Goal: Information Seeking & Learning: Check status

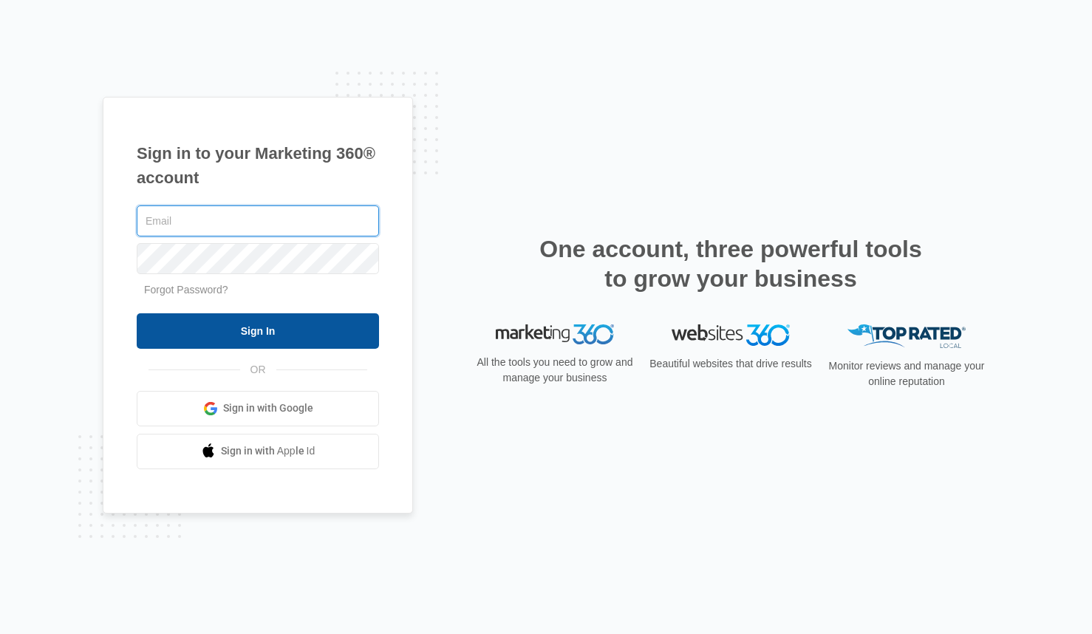
type input "[PERSON_NAME][EMAIL_ADDRESS][DOMAIN_NAME]"
click at [348, 328] on input "Sign In" at bounding box center [258, 330] width 242 height 35
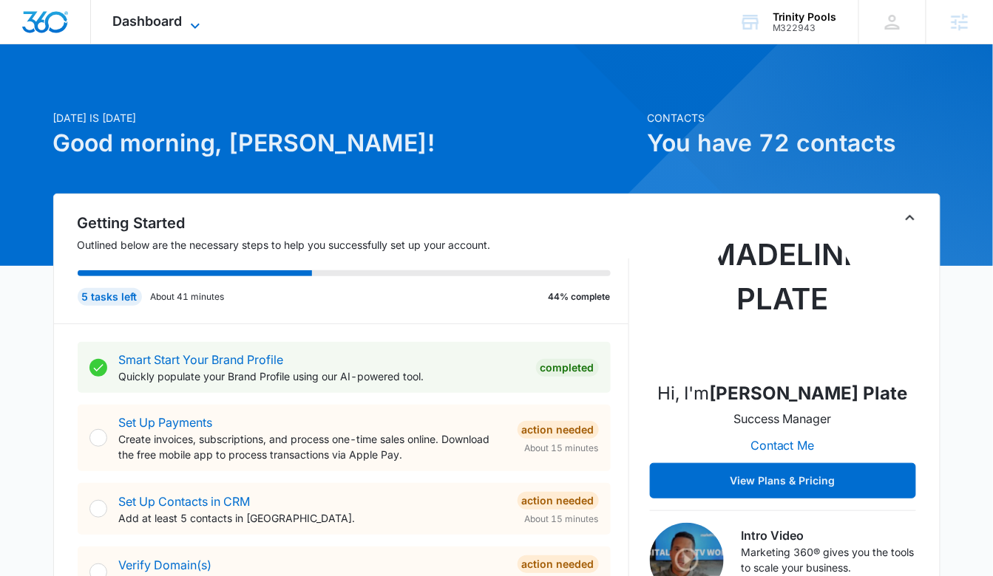
click at [124, 23] on span "Dashboard" at bounding box center [147, 21] width 69 height 16
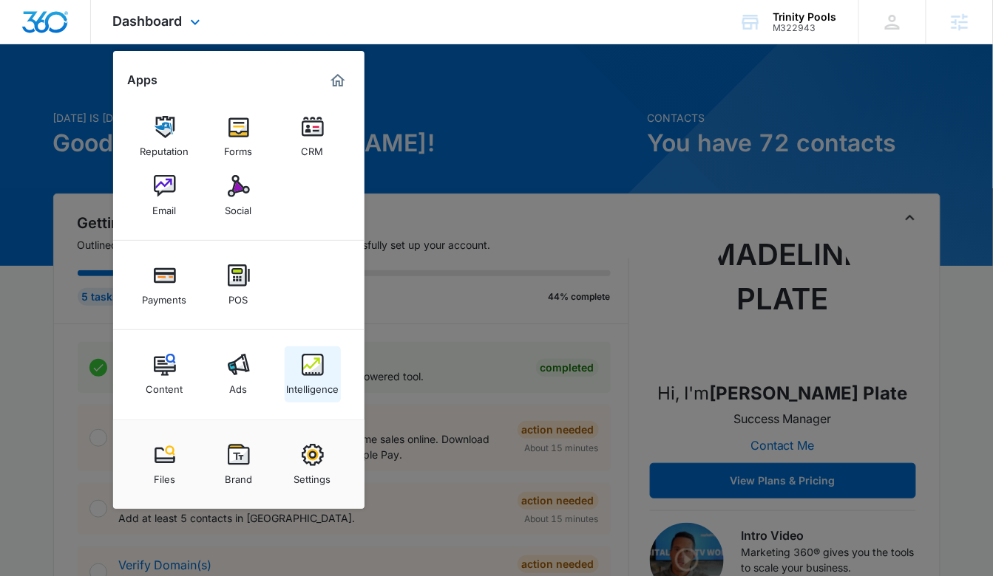
click at [311, 366] on img at bounding box center [313, 365] width 22 height 22
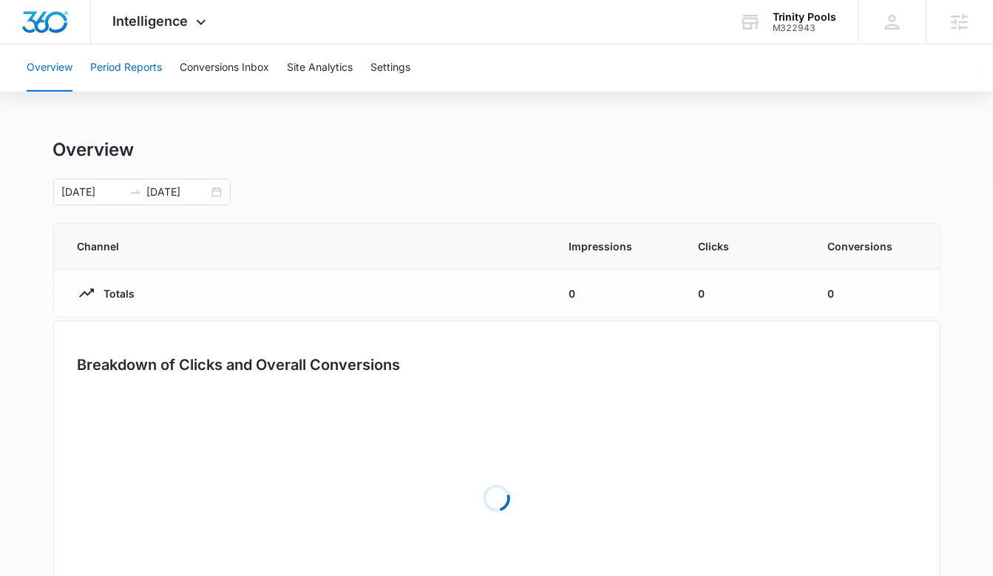
click at [126, 76] on button "Period Reports" at bounding box center [126, 67] width 72 height 47
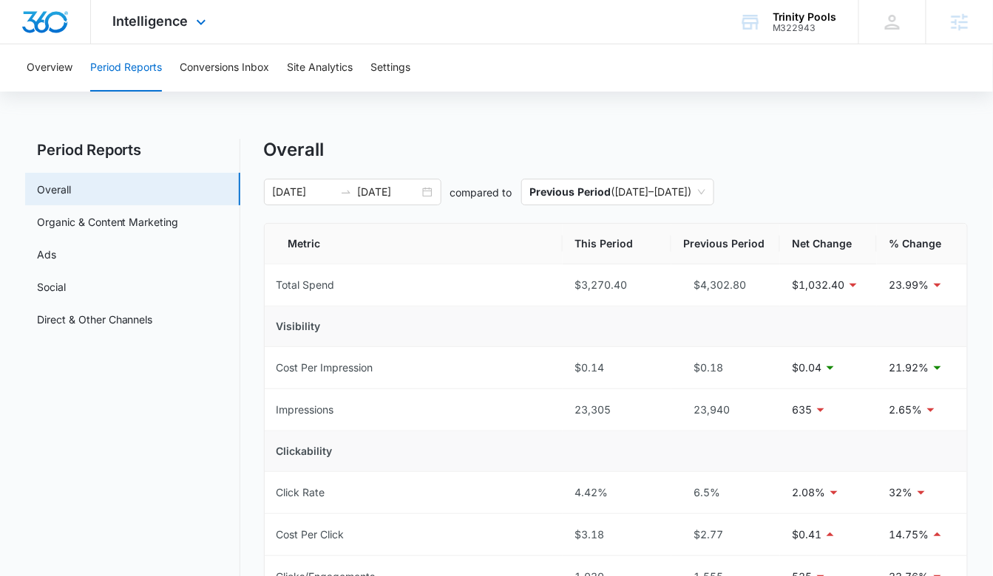
drag, startPoint x: 179, startPoint y: 10, endPoint x: 189, endPoint y: 119, distance: 109.1
click at [179, 10] on div "Intelligence Apps Reputation Forms CRM Email Social Payments POS Content Ads In…" at bounding box center [161, 22] width 141 height 44
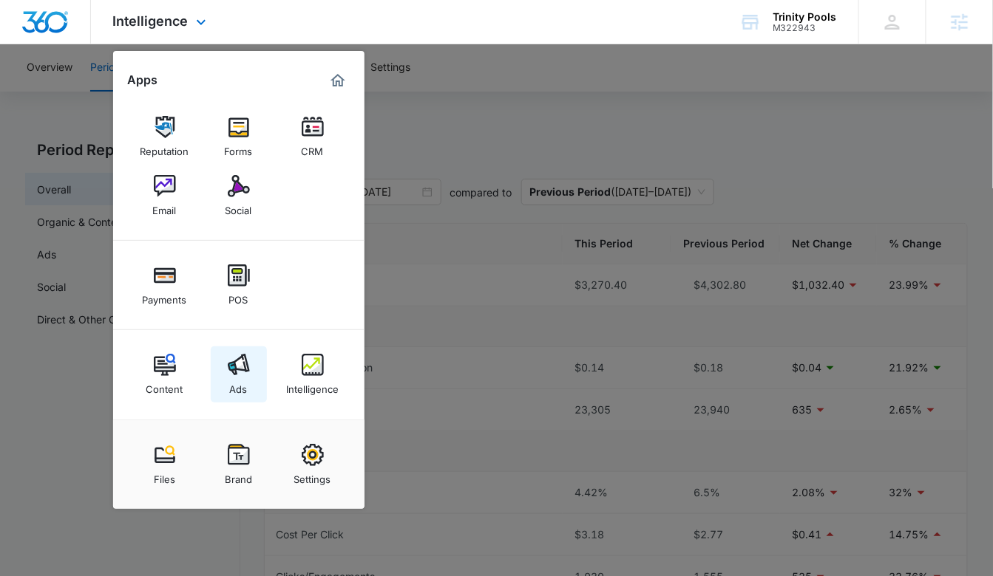
click at [231, 374] on img at bounding box center [239, 365] width 22 height 22
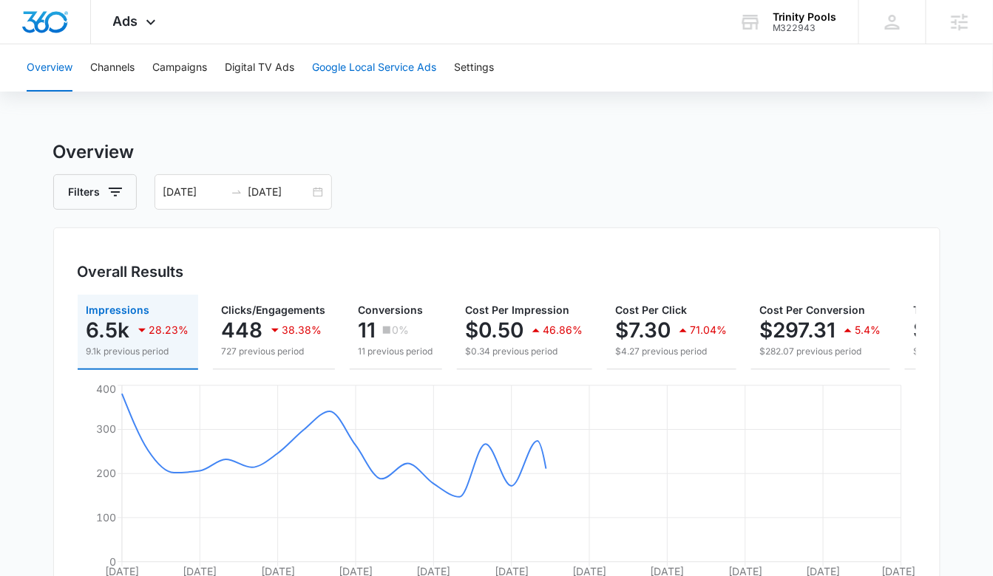
click at [373, 68] on button "Google Local Service Ads" at bounding box center [374, 67] width 124 height 47
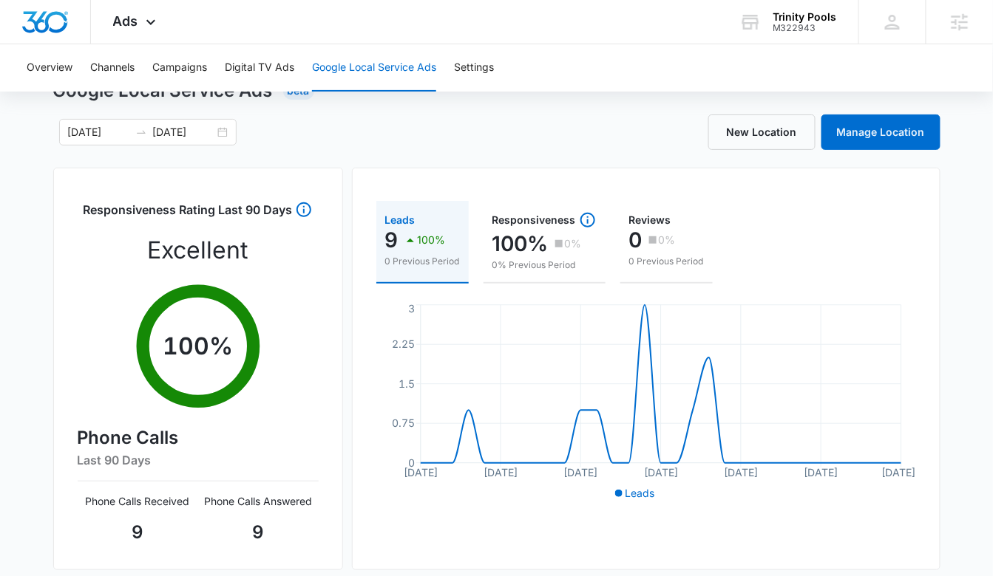
scroll to position [62, 0]
click at [217, 131] on div "08/15/2025 09/14/2025" at bounding box center [147, 131] width 177 height 27
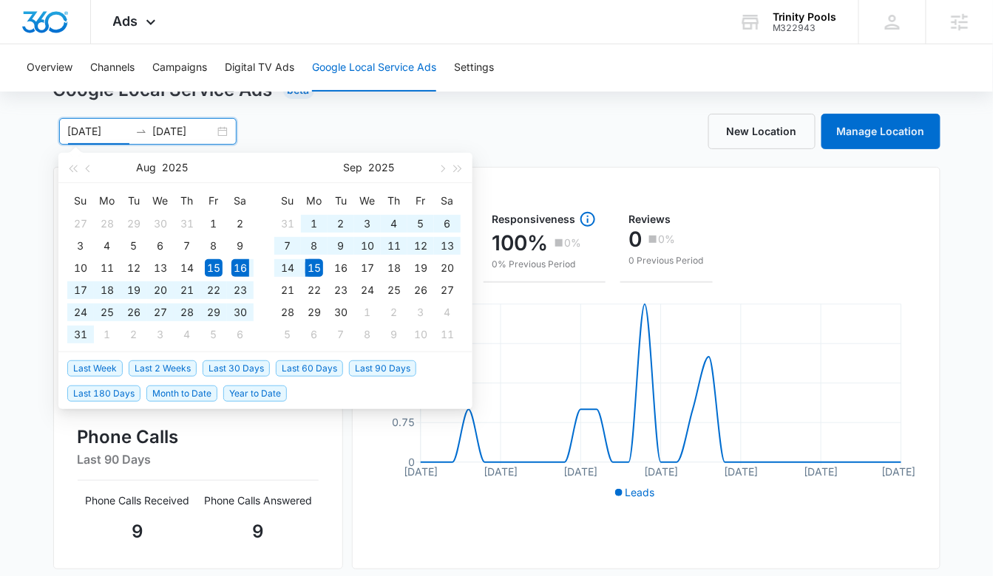
click at [250, 370] on span "Last 30 Days" at bounding box center [235, 369] width 67 height 16
type input "08/16/2025"
type input "09/15/2025"
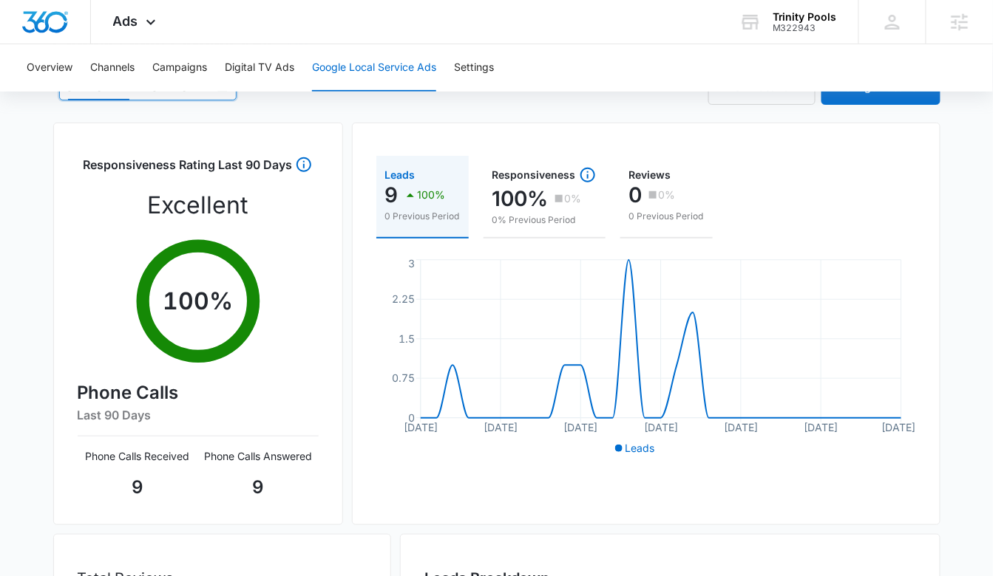
scroll to position [0, 0]
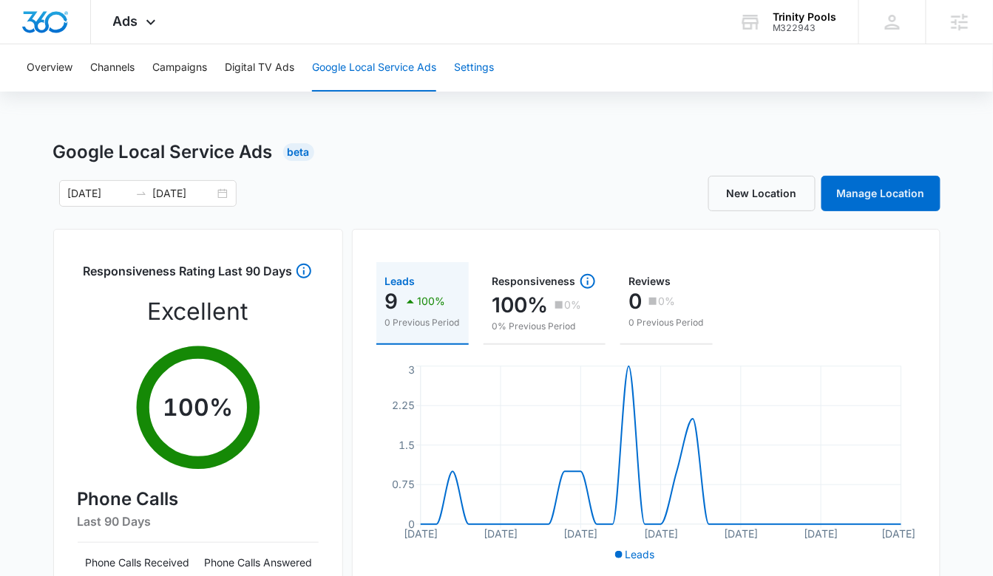
click at [494, 67] on button "Settings" at bounding box center [474, 67] width 40 height 47
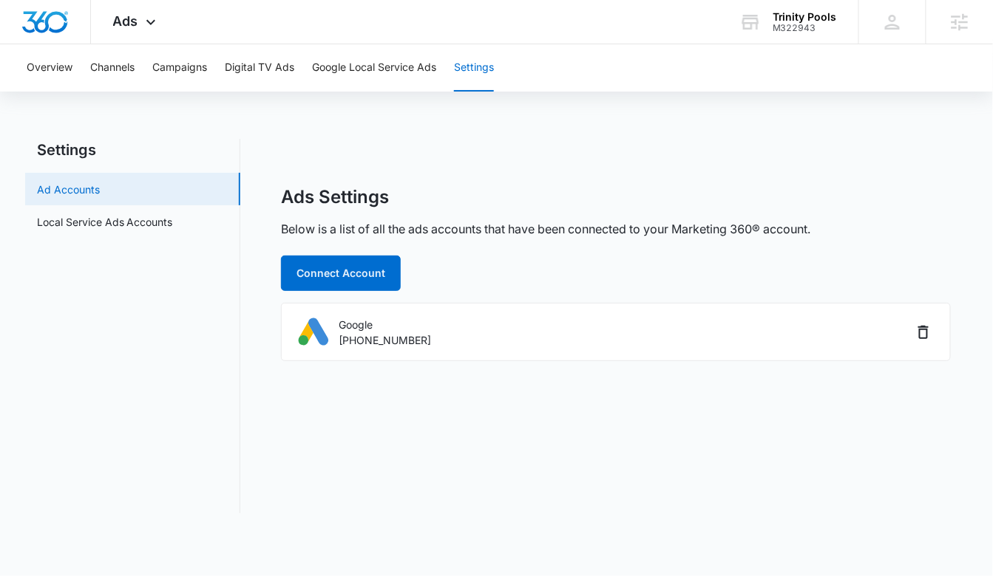
drag, startPoint x: 129, startPoint y: 205, endPoint x: 133, endPoint y: 214, distance: 10.6
click at [100, 197] on link "Ad Accounts" at bounding box center [68, 190] width 63 height 16
click at [134, 214] on link "Local Service Ads Accounts" at bounding box center [105, 222] width 136 height 16
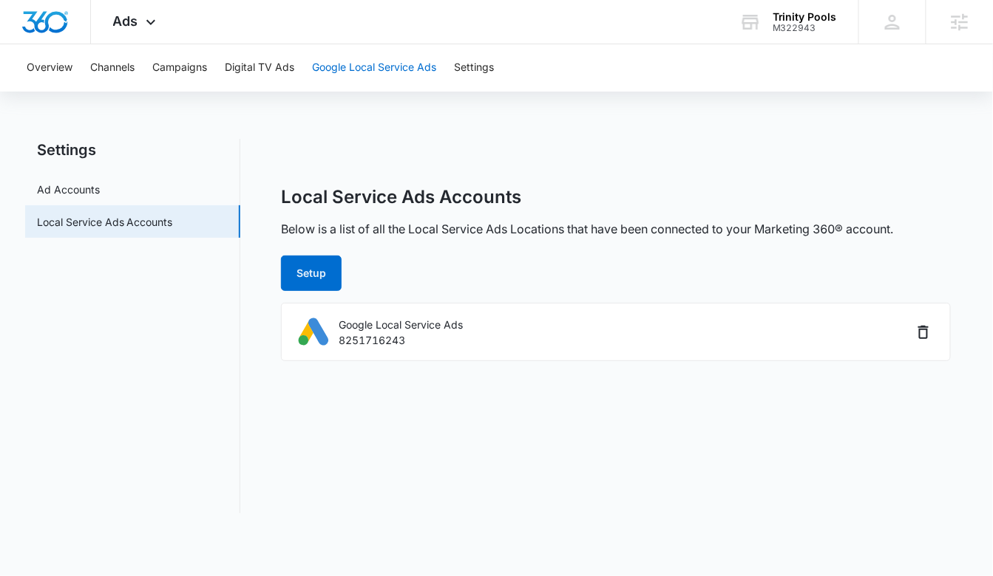
click at [389, 67] on button "Google Local Service Ads" at bounding box center [374, 67] width 124 height 47
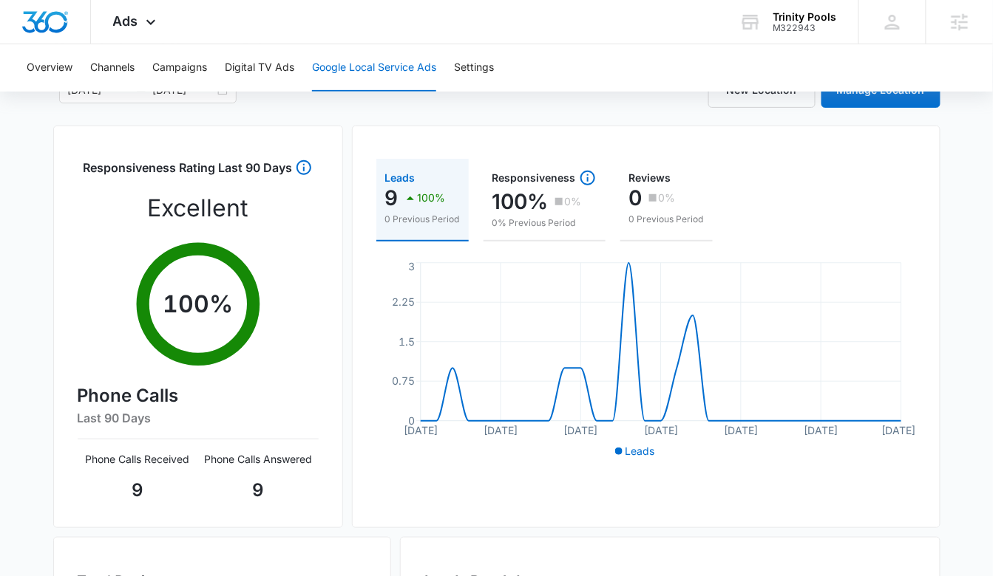
scroll to position [103, 0]
click at [415, 177] on div "Leads" at bounding box center [422, 179] width 75 height 10
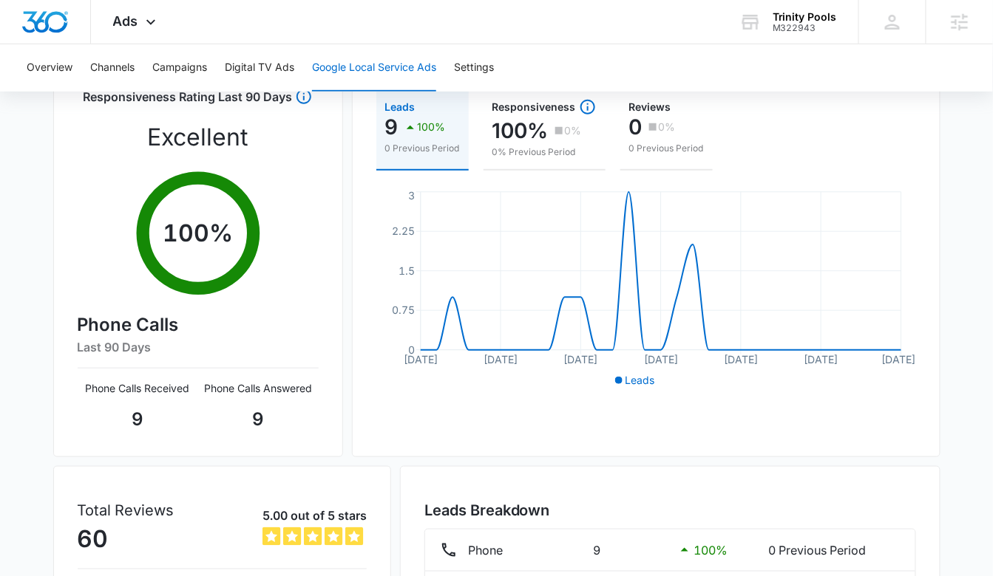
scroll to position [331, 0]
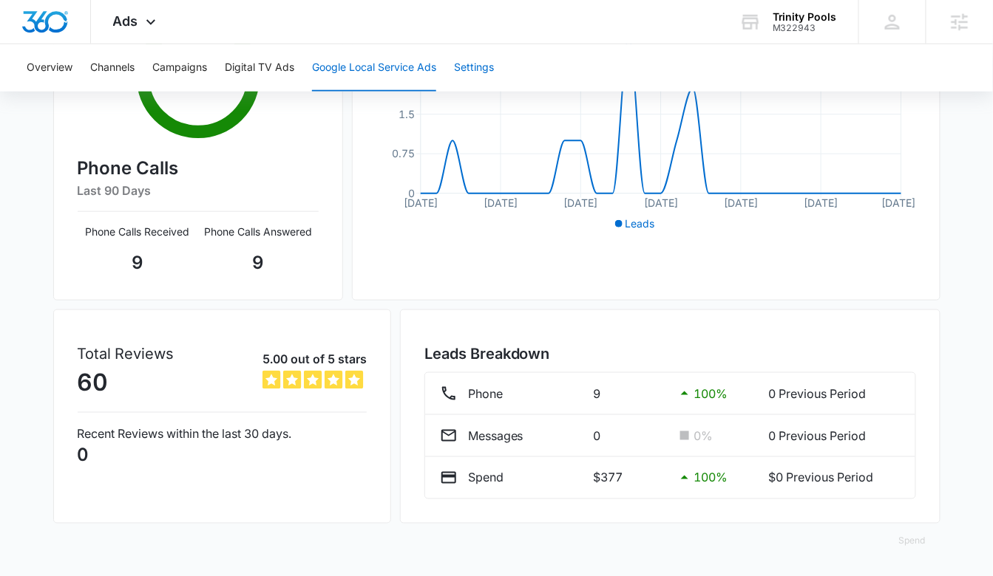
click at [461, 52] on button "Settings" at bounding box center [474, 67] width 40 height 47
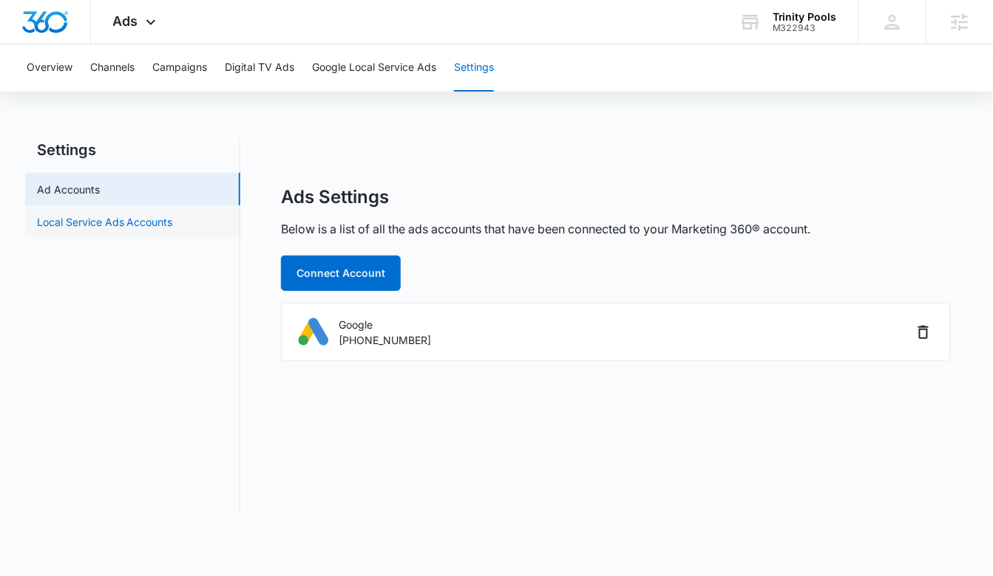
click at [138, 225] on link "Local Service Ads Accounts" at bounding box center [105, 222] width 136 height 16
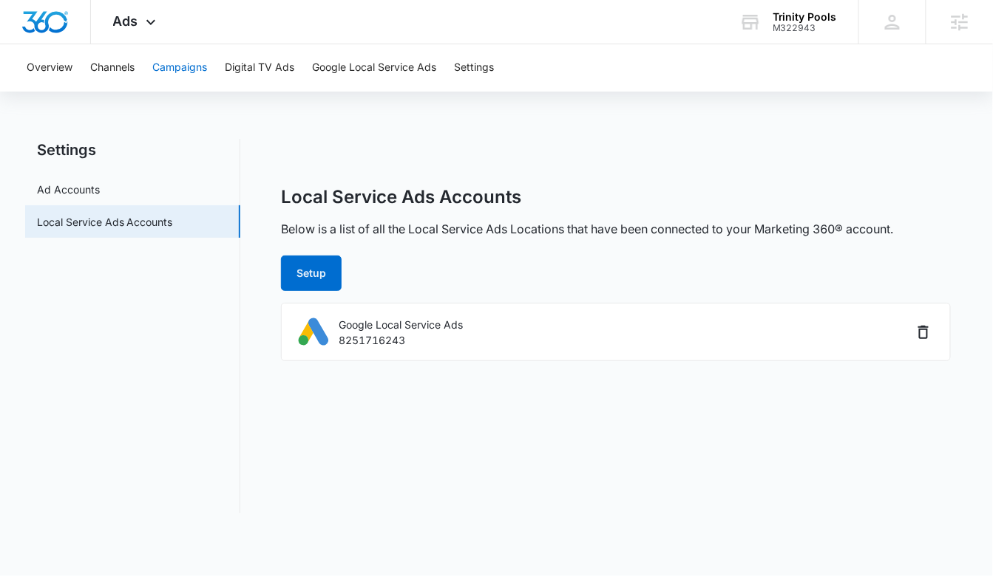
click at [180, 85] on button "Campaigns" at bounding box center [179, 67] width 55 height 47
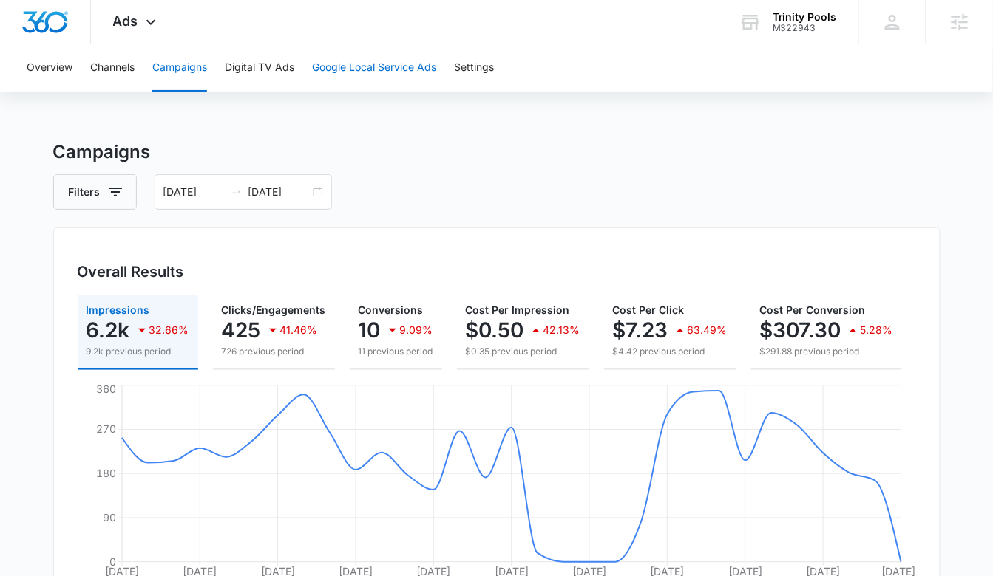
click at [385, 67] on button "Google Local Service Ads" at bounding box center [374, 67] width 124 height 47
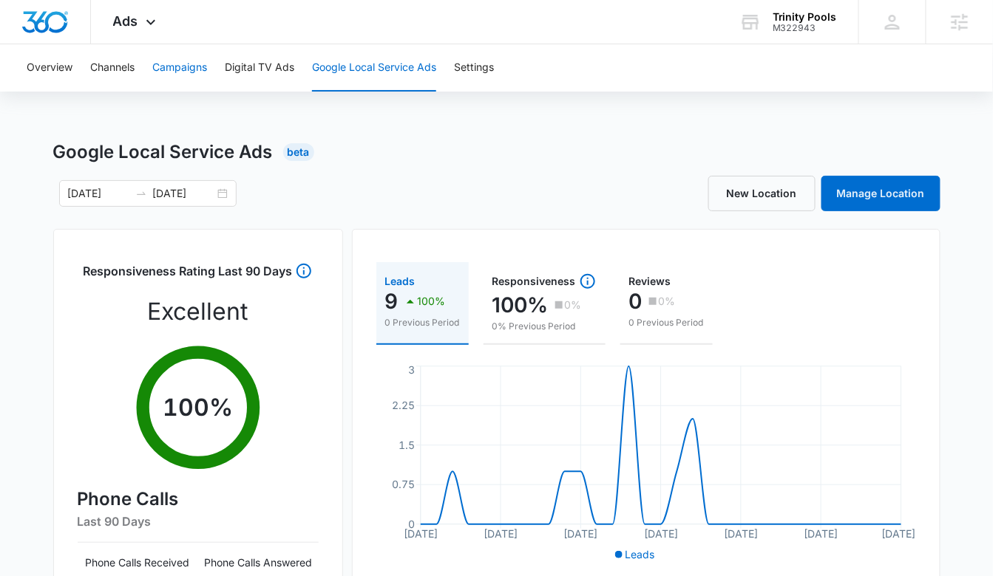
click at [154, 67] on button "Campaigns" at bounding box center [179, 67] width 55 height 47
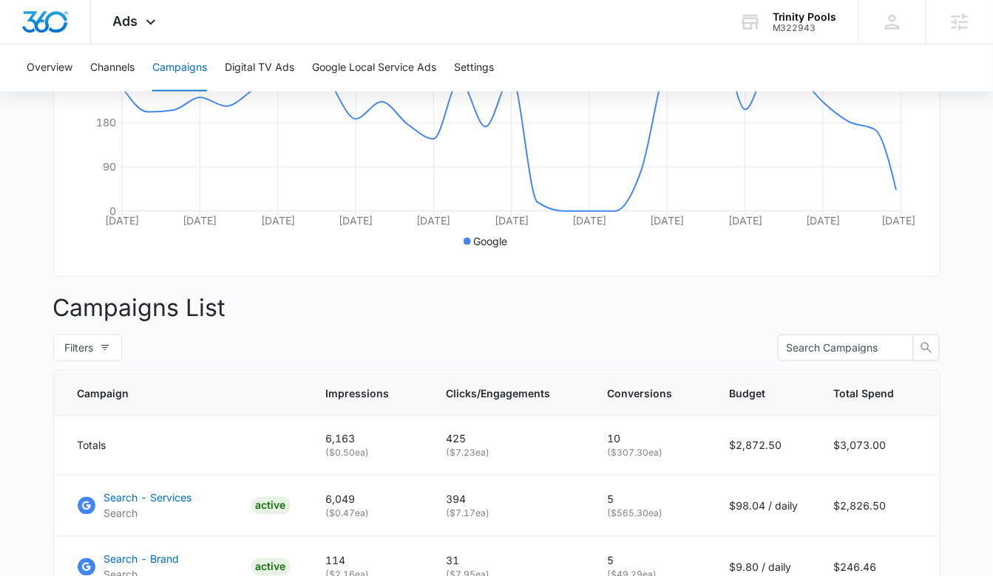
scroll to position [477, 0]
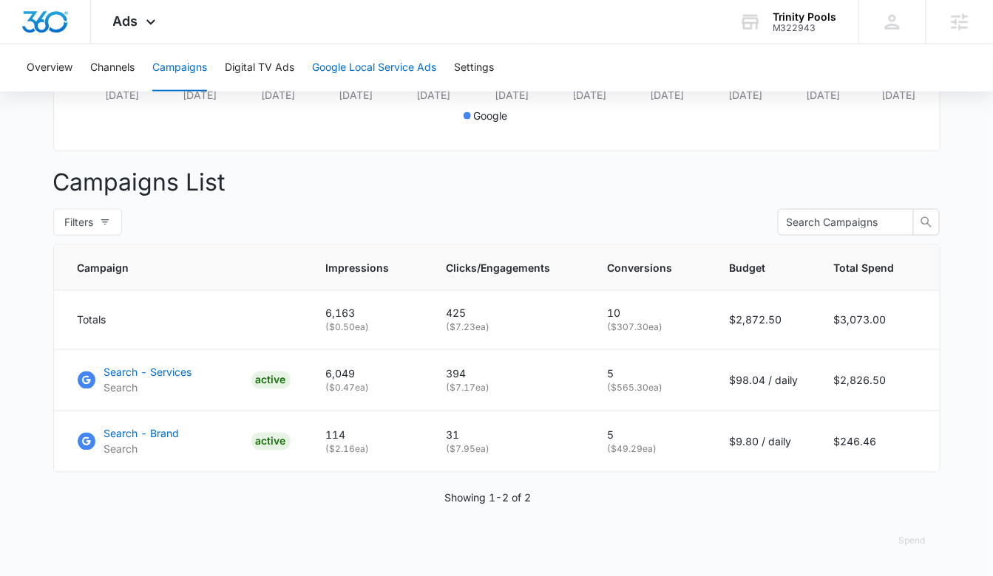
click at [374, 65] on button "Google Local Service Ads" at bounding box center [374, 67] width 124 height 47
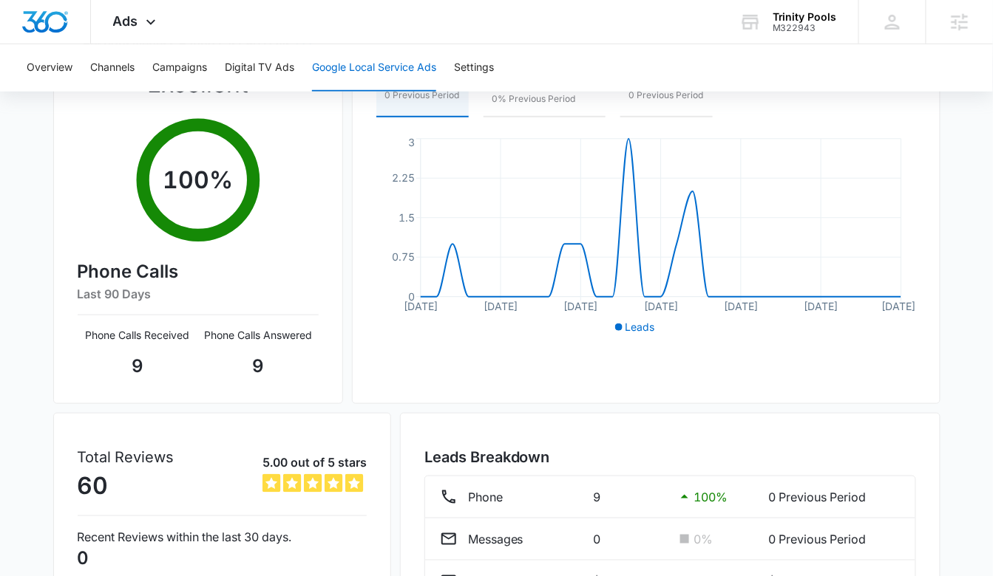
scroll to position [331, 0]
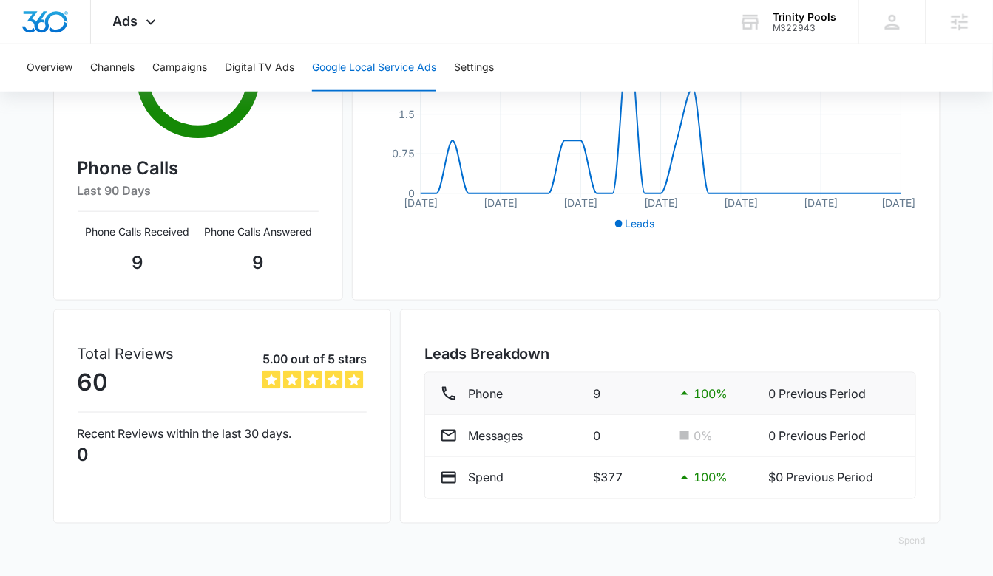
click at [590, 401] on div "Phone 9 100 % 0 Previous Period" at bounding box center [670, 394] width 460 height 18
click at [607, 390] on p "9" at bounding box center [628, 394] width 71 height 18
click at [446, 387] on icon at bounding box center [449, 394] width 18 height 18
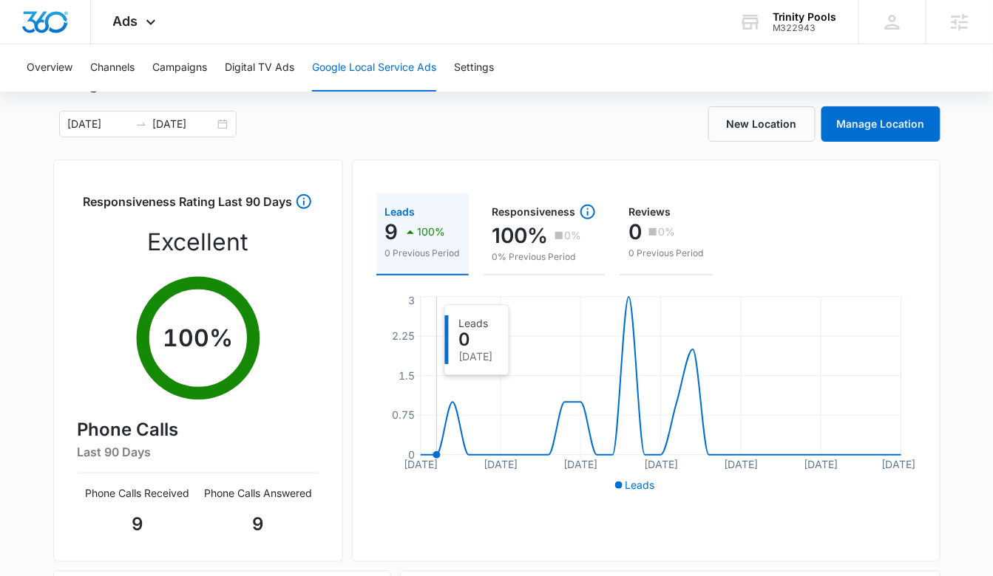
scroll to position [0, 0]
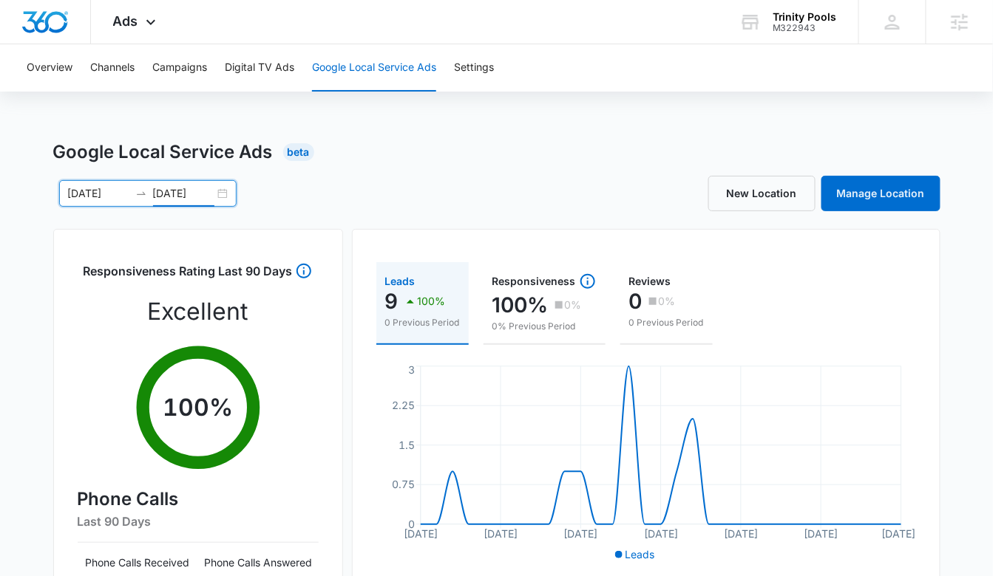
click at [197, 187] on input "09/15/2025" at bounding box center [183, 193] width 61 height 16
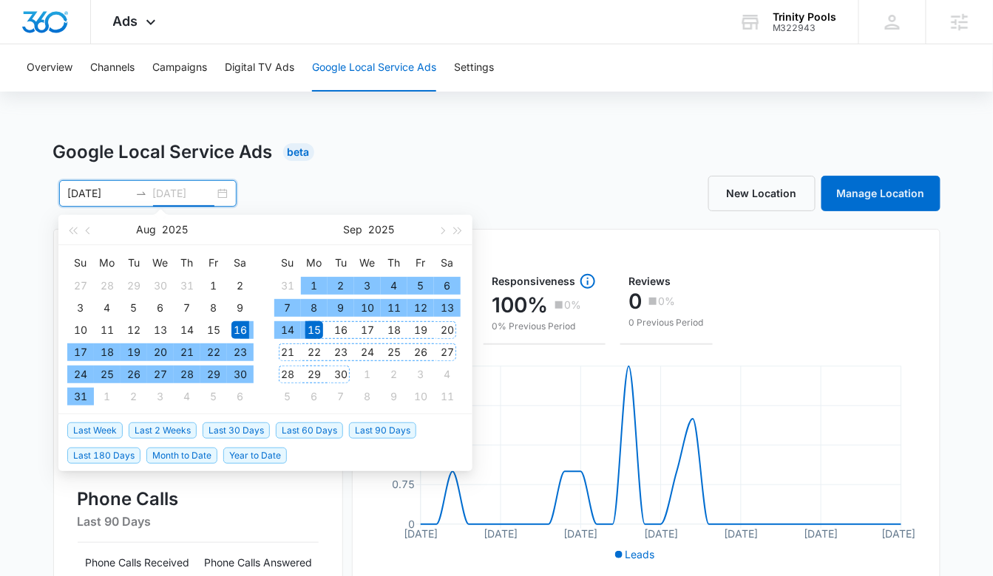
type input "09/15/2025"
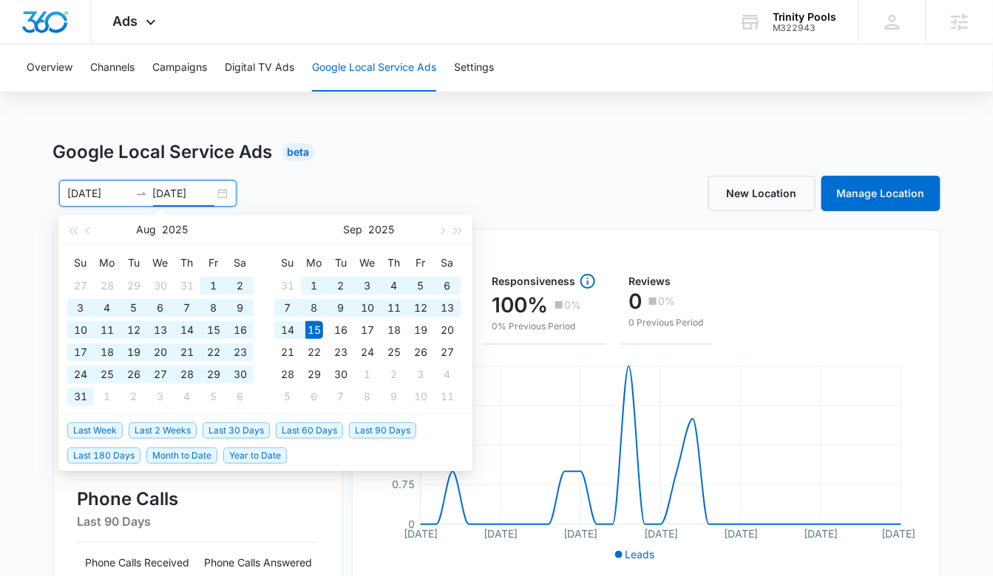
click at [328, 429] on span "Last 60 Days" at bounding box center [309, 431] width 67 height 16
type input "07/17/2025"
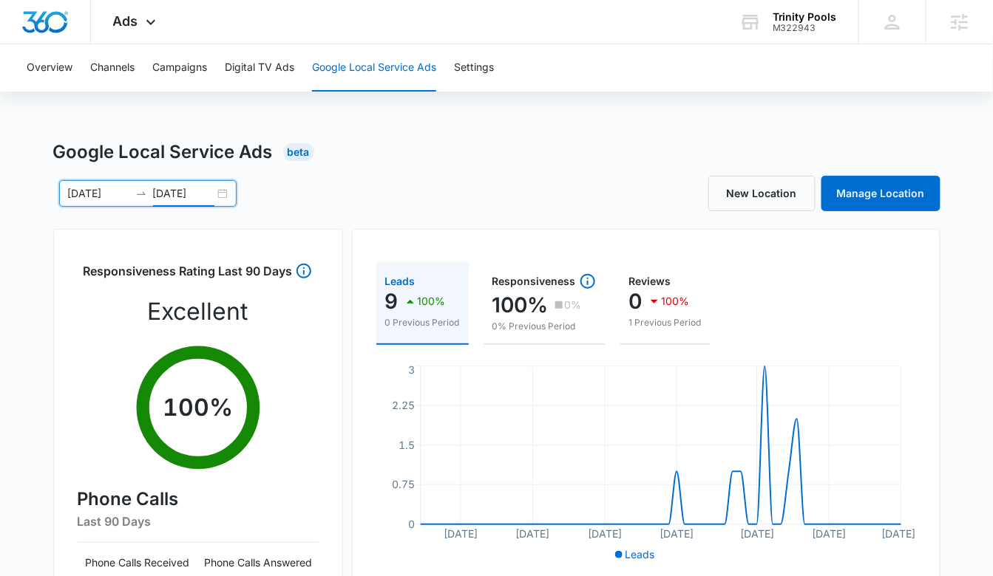
click at [559, 201] on div "New Location Manage Location" at bounding box center [718, 193] width 443 height 35
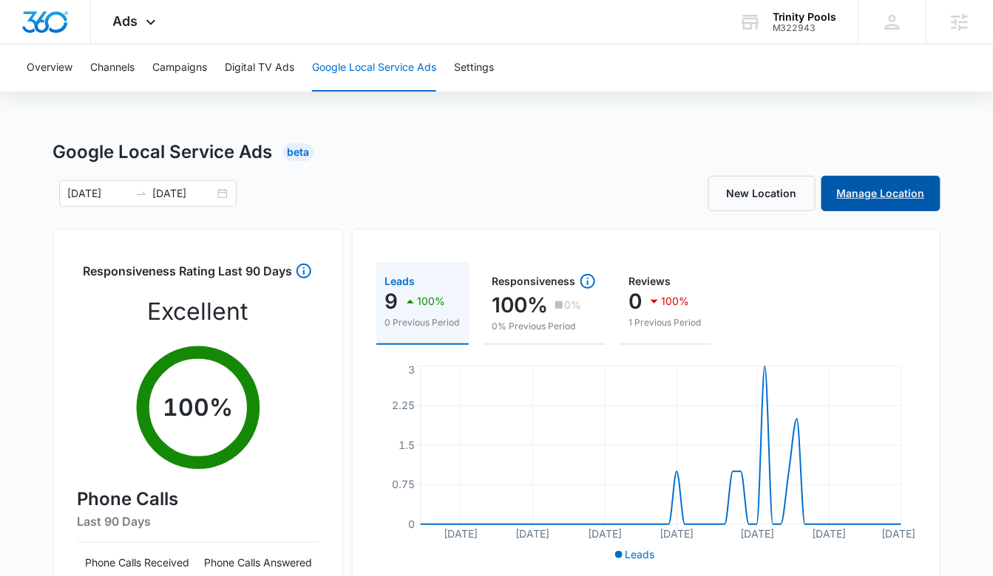
click at [871, 200] on link "Manage Location" at bounding box center [880, 193] width 119 height 35
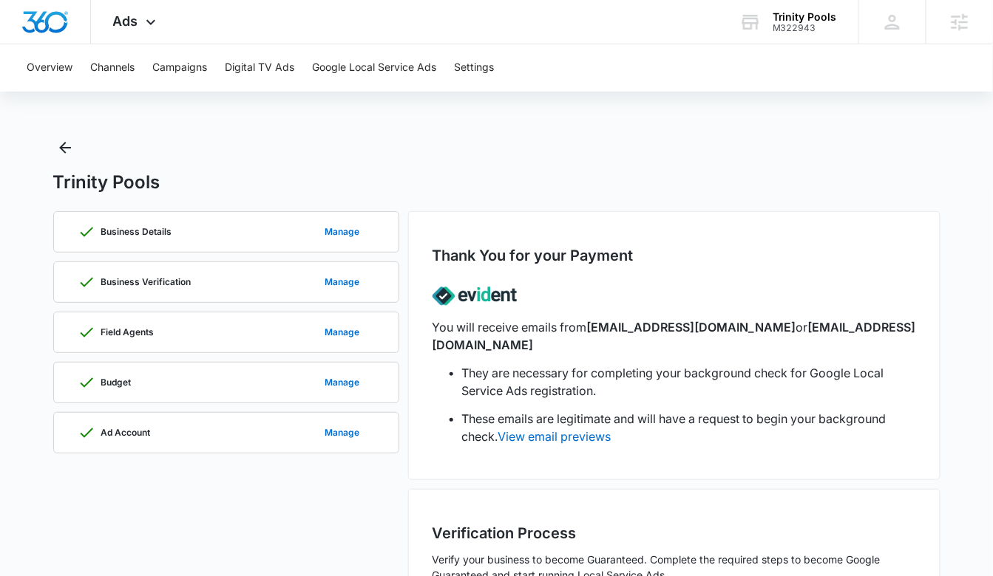
scroll to position [1, 0]
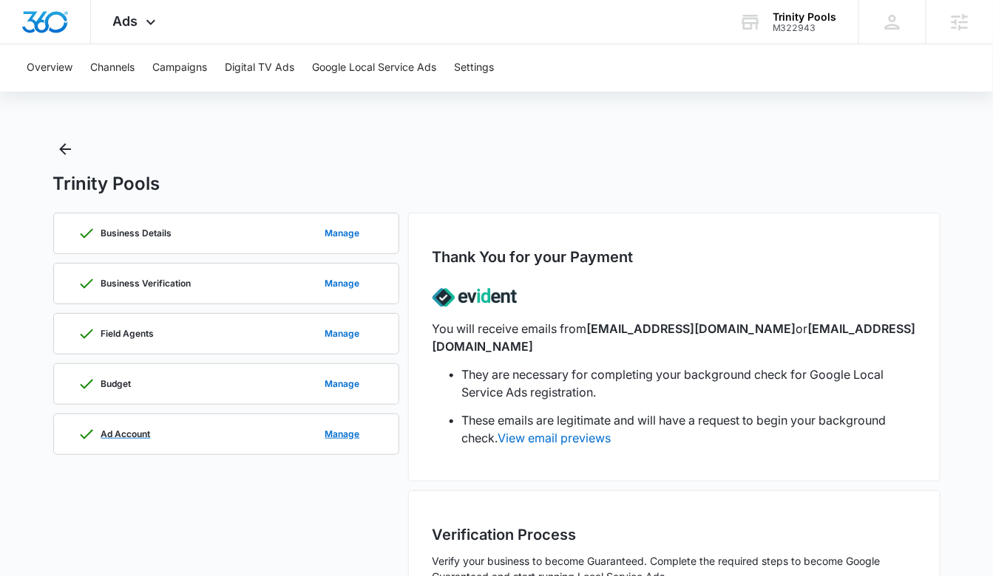
click at [167, 416] on div "Ad Account Manage" at bounding box center [226, 435] width 297 height 40
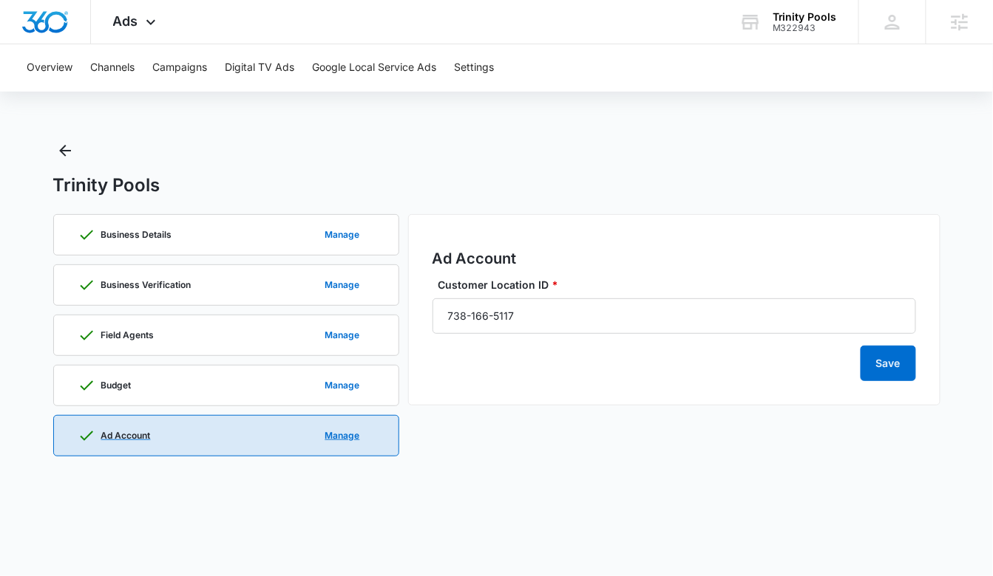
scroll to position [0, 0]
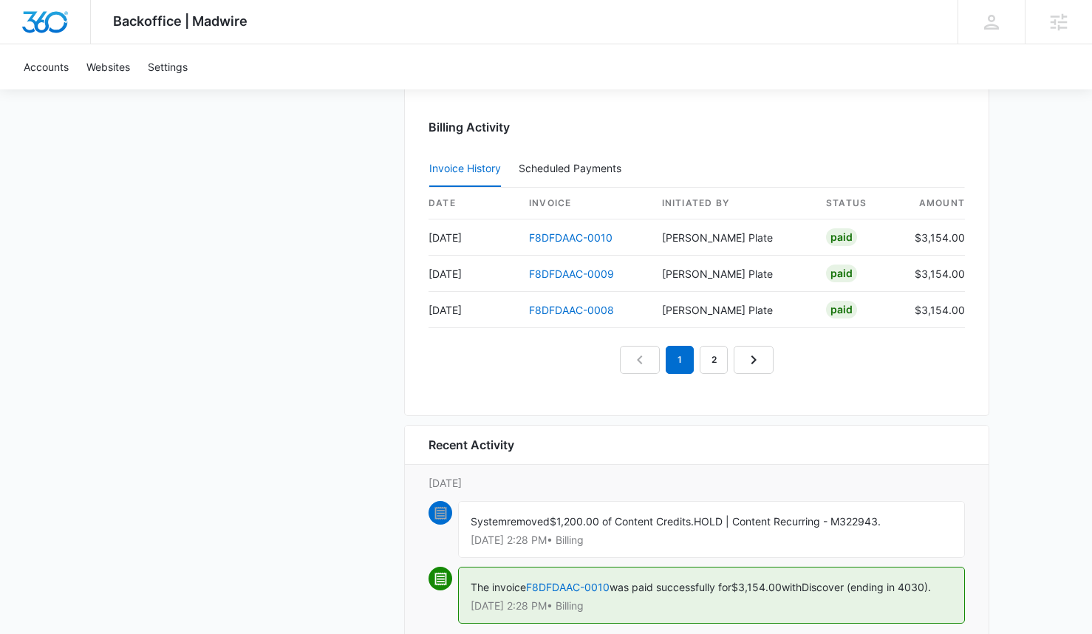
scroll to position [1590, 0]
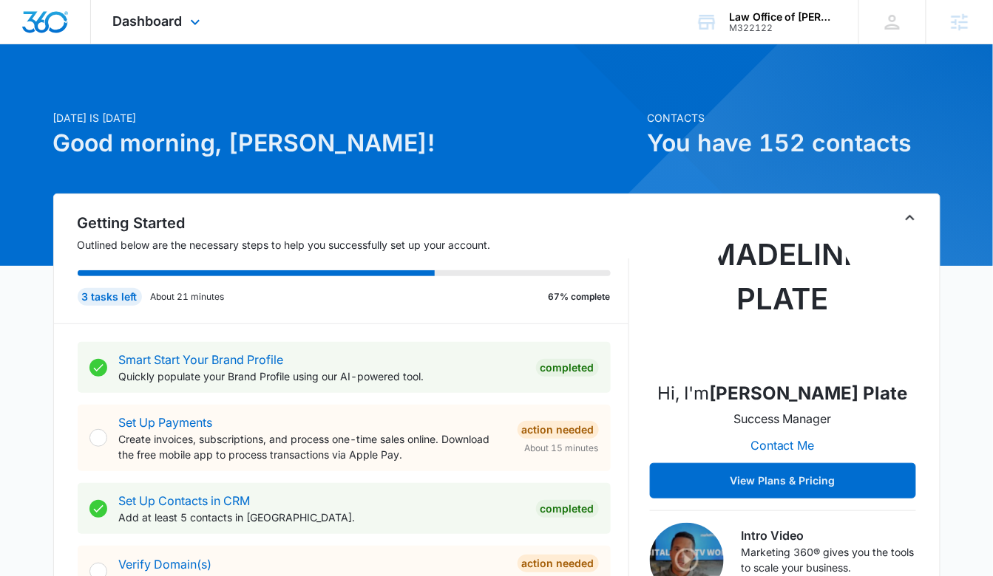
drag, startPoint x: 184, startPoint y: 29, endPoint x: 197, endPoint y: 80, distance: 52.7
click at [184, 29] on div "Dashboard Apps Reputation Forms CRM Email Social Payments POS Content Ads Intel…" at bounding box center [158, 22] width 135 height 44
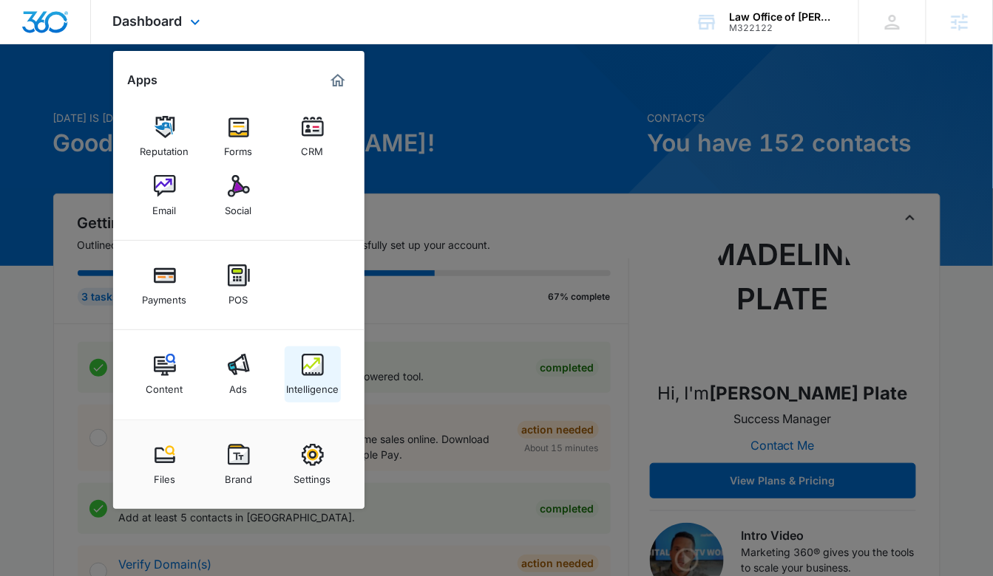
click at [297, 352] on link "Intelligence" at bounding box center [313, 375] width 56 height 56
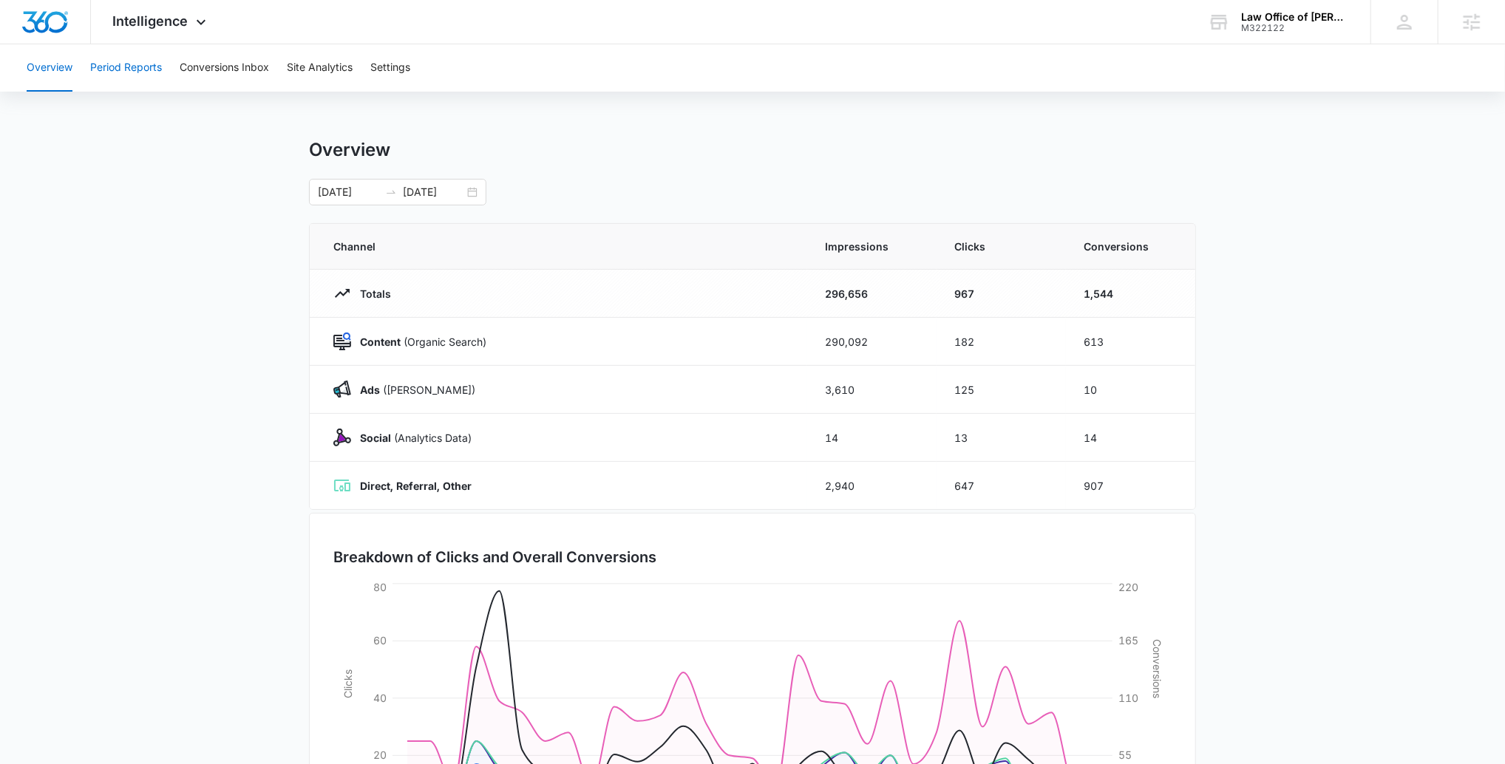
click at [135, 72] on button "Period Reports" at bounding box center [126, 67] width 72 height 47
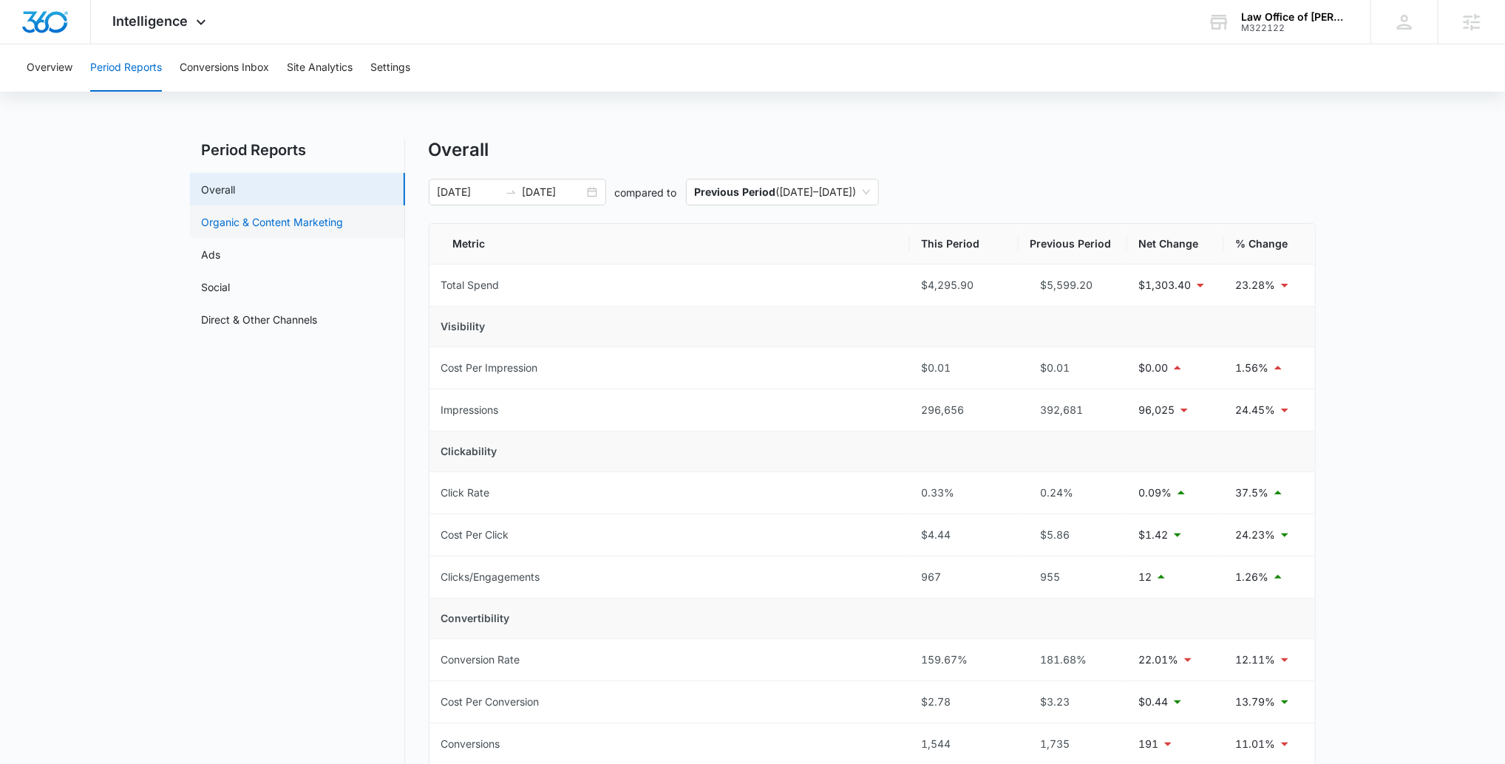
click at [318, 220] on link "Organic & Content Marketing" at bounding box center [273, 222] width 142 height 16
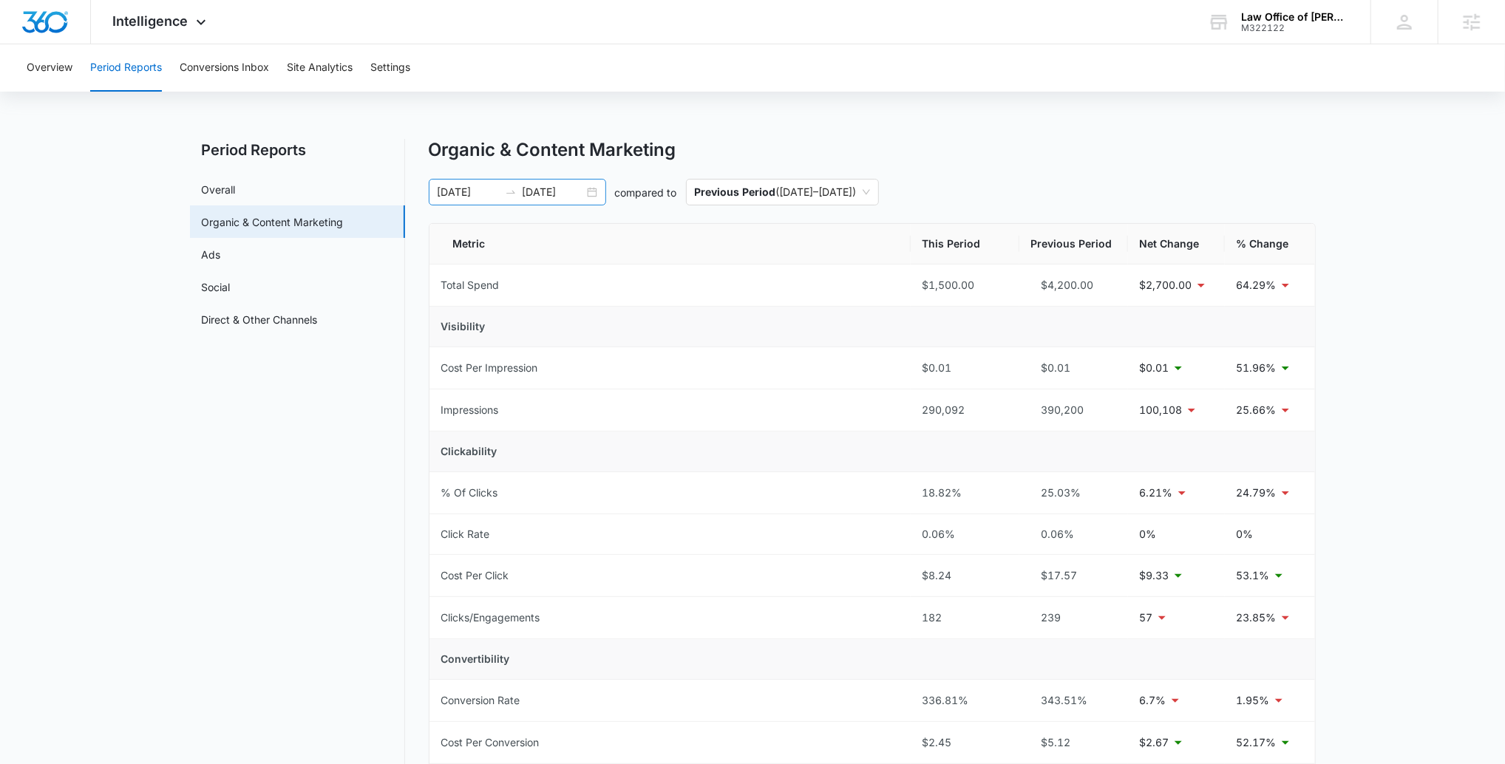
click at [559, 198] on input "09/14/2025" at bounding box center [552, 192] width 61 height 16
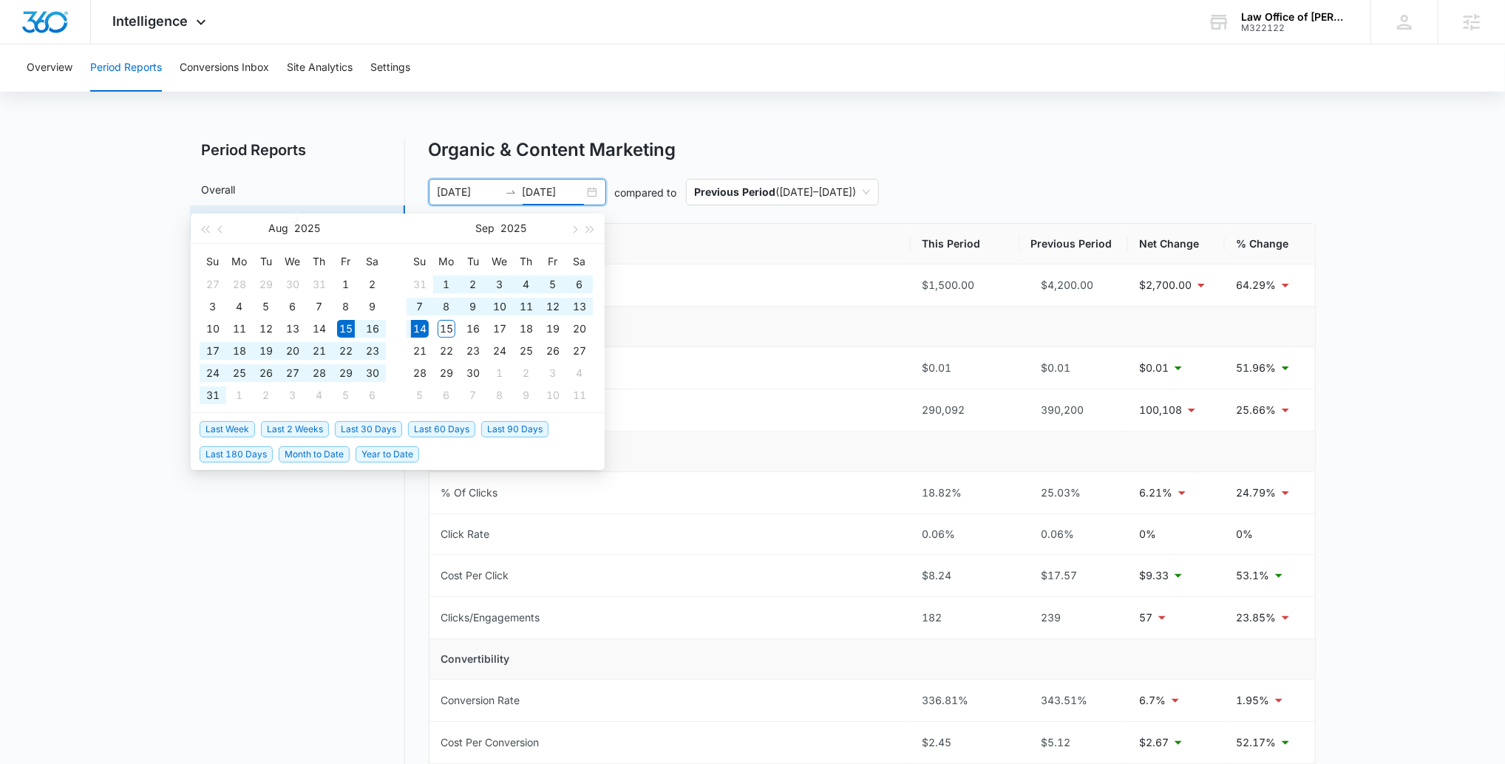
type input "09/14/2025"
click at [451, 430] on span "Last 60 Days" at bounding box center [441, 429] width 67 height 16
type input "07/16/2025"
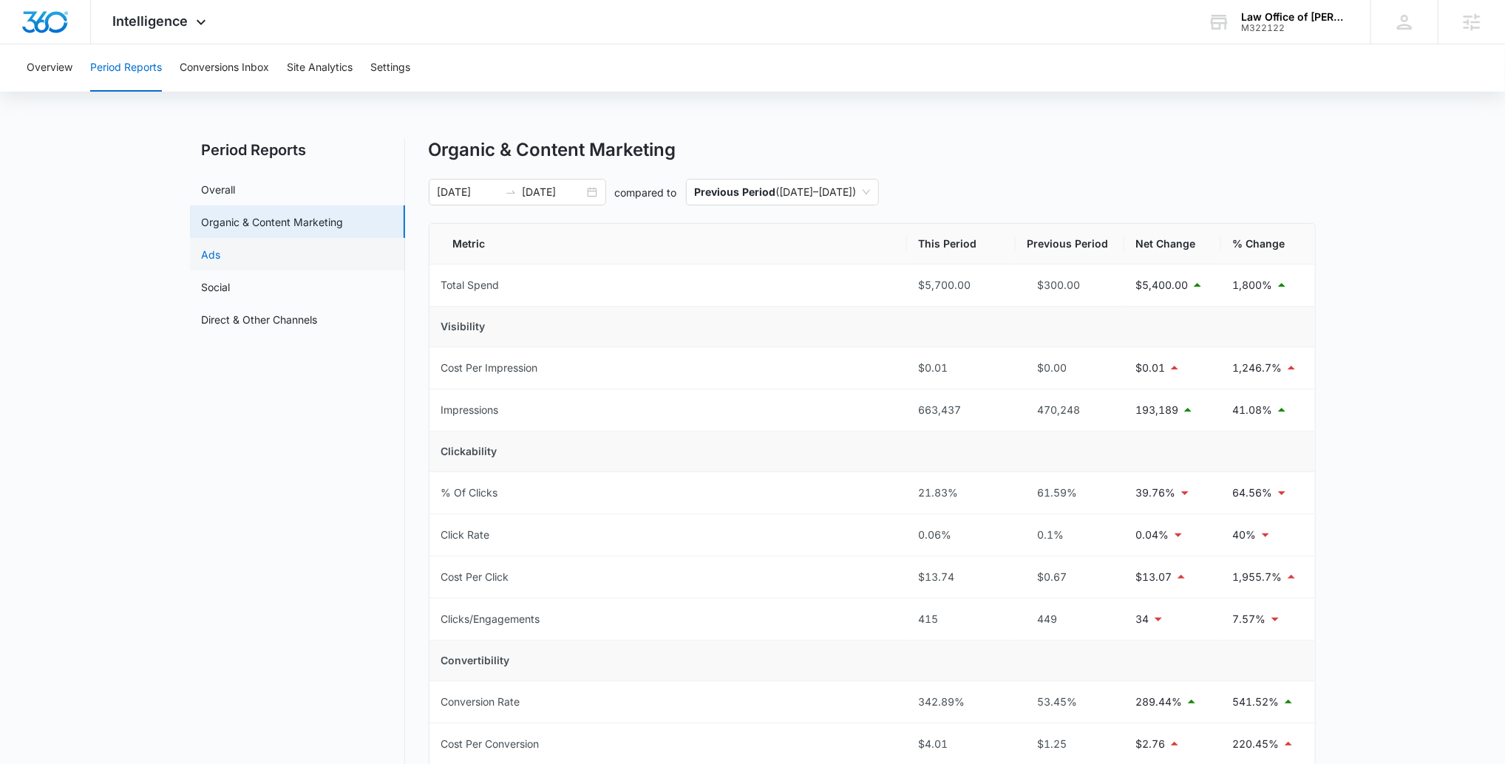
click at [221, 250] on link "Ads" at bounding box center [211, 255] width 19 height 16
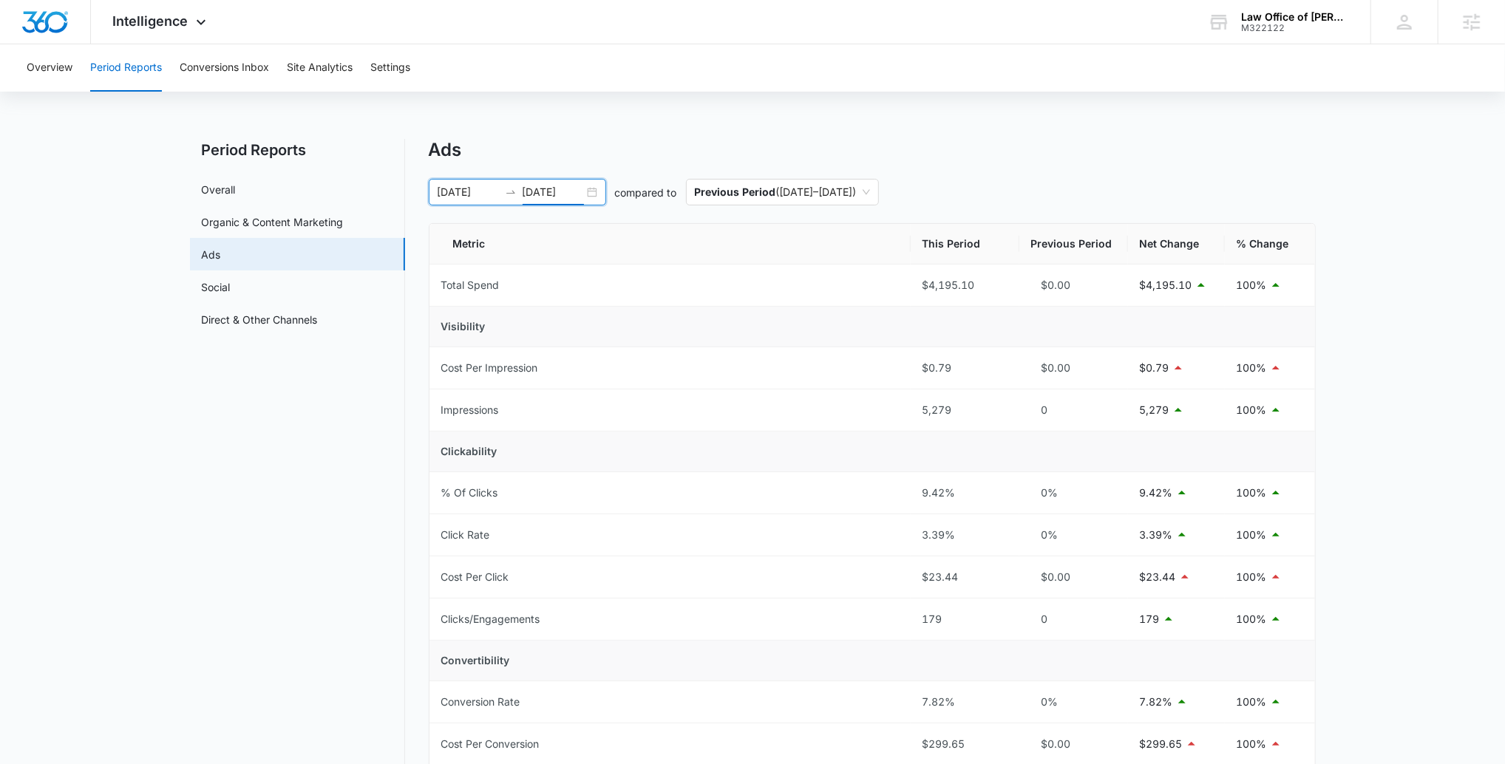
click at [561, 188] on input "09/14/2025" at bounding box center [552, 192] width 61 height 16
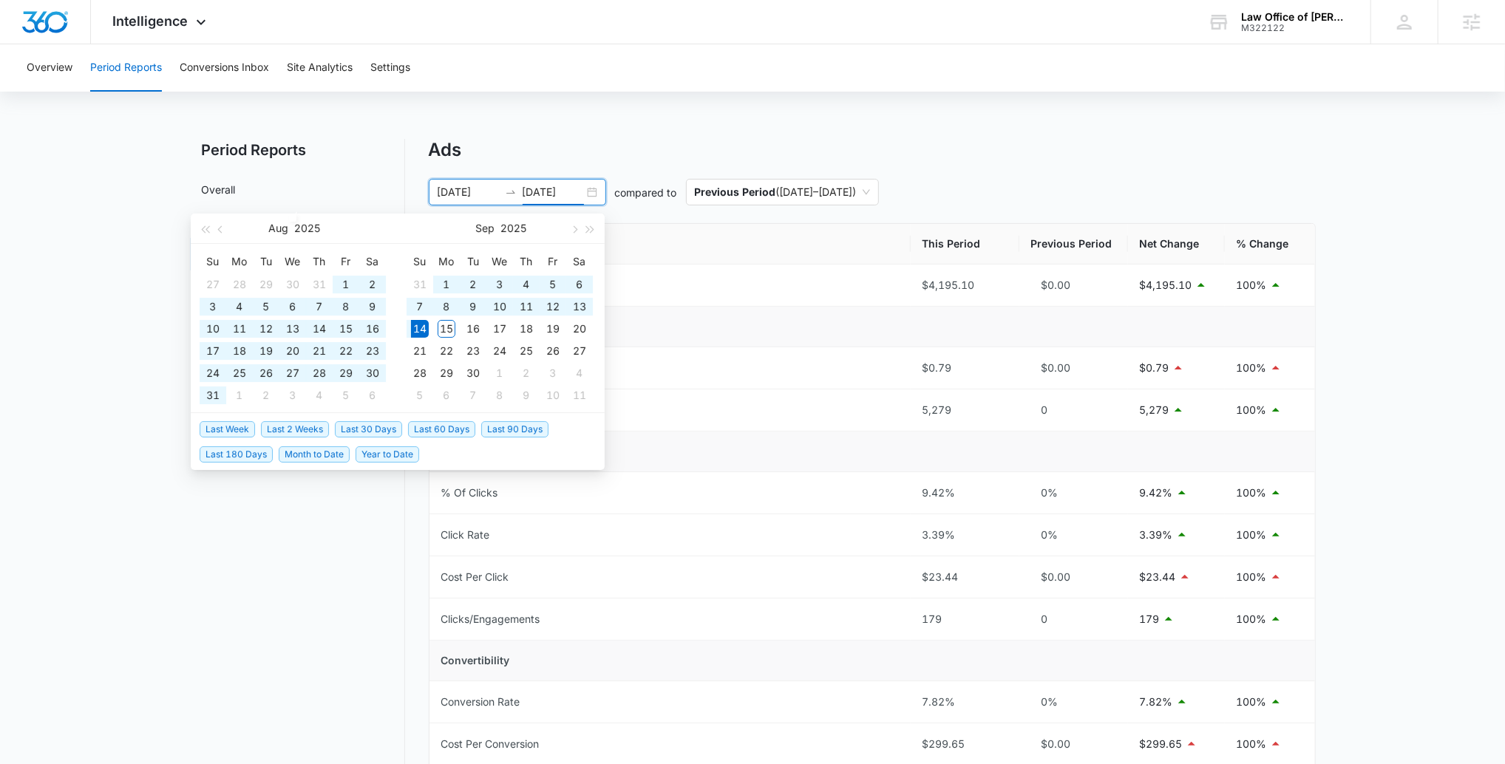
type input "09/14/2025"
drag, startPoint x: 362, startPoint y: 431, endPoint x: 500, endPoint y: 426, distance: 138.3
click at [362, 431] on span "Last 30 Days" at bounding box center [368, 429] width 67 height 16
type input "08/15/2025"
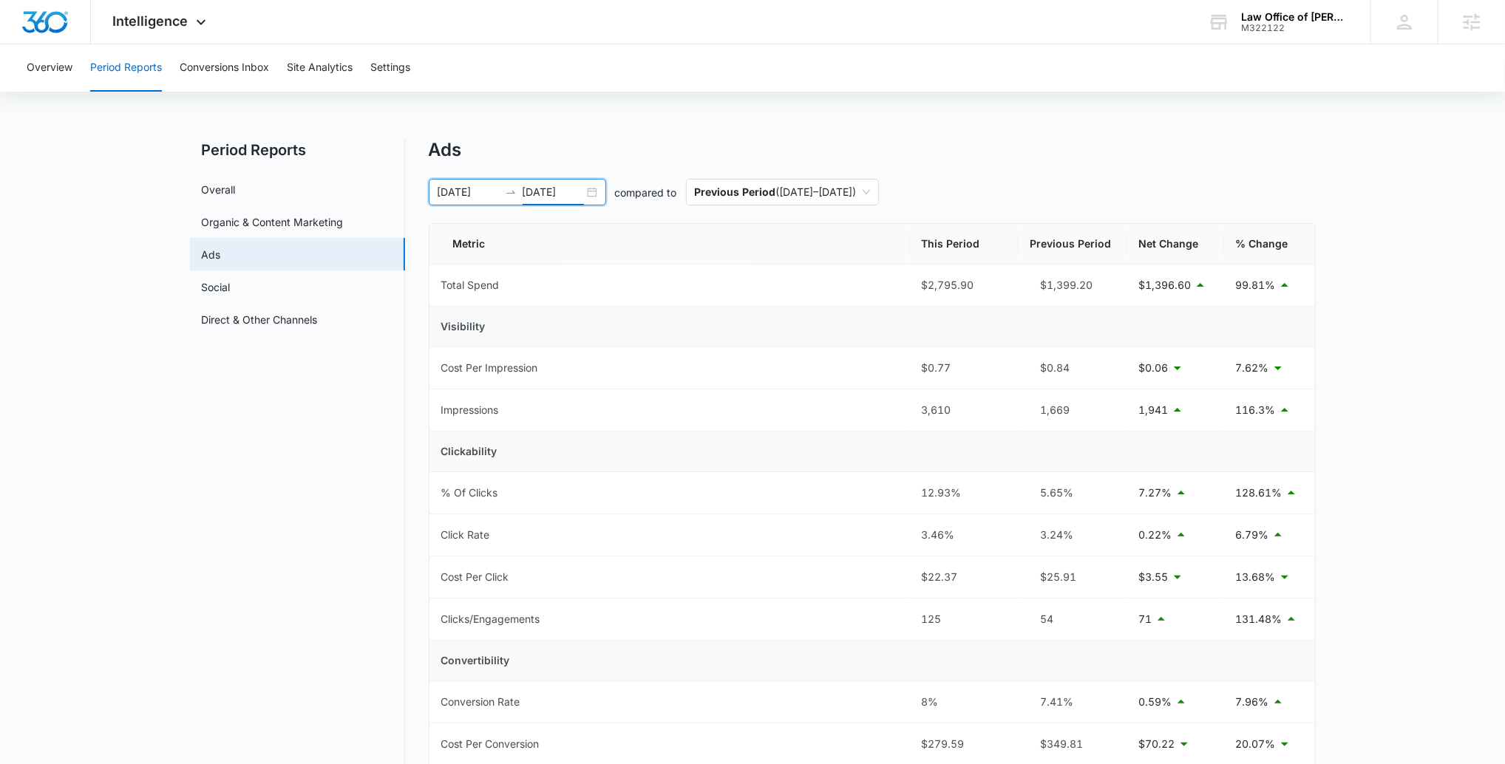
scroll to position [7, 0]
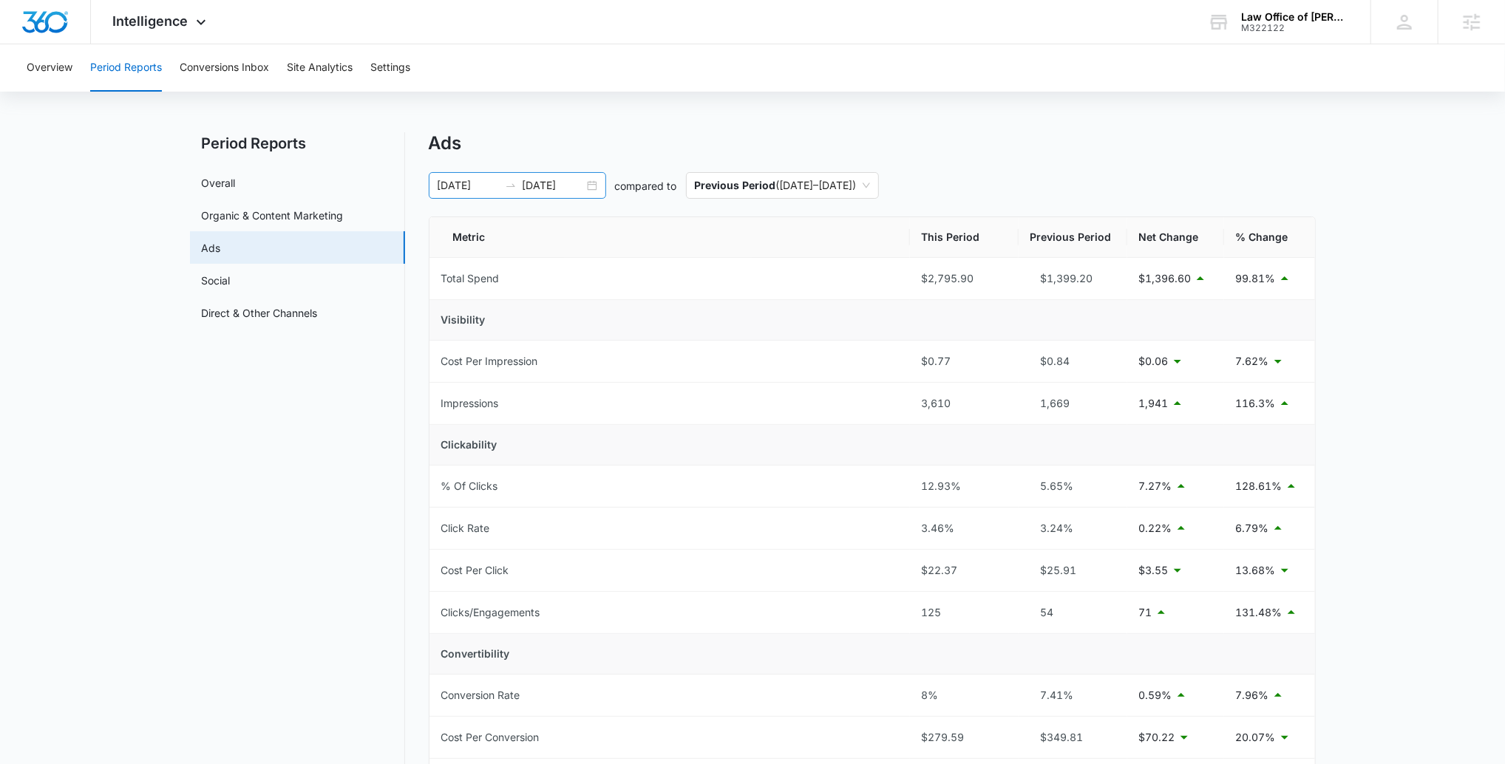
drag, startPoint x: 536, startPoint y: 205, endPoint x: 542, endPoint y: 192, distance: 14.2
click at [536, 205] on div "Ads 08/15/2025 09/14/2025 compared to Previous Period ( 07/15/2025 – 08/14/2025…" at bounding box center [872, 588] width 887 height 913
click at [542, 191] on input "09/14/2025" at bounding box center [552, 185] width 61 height 16
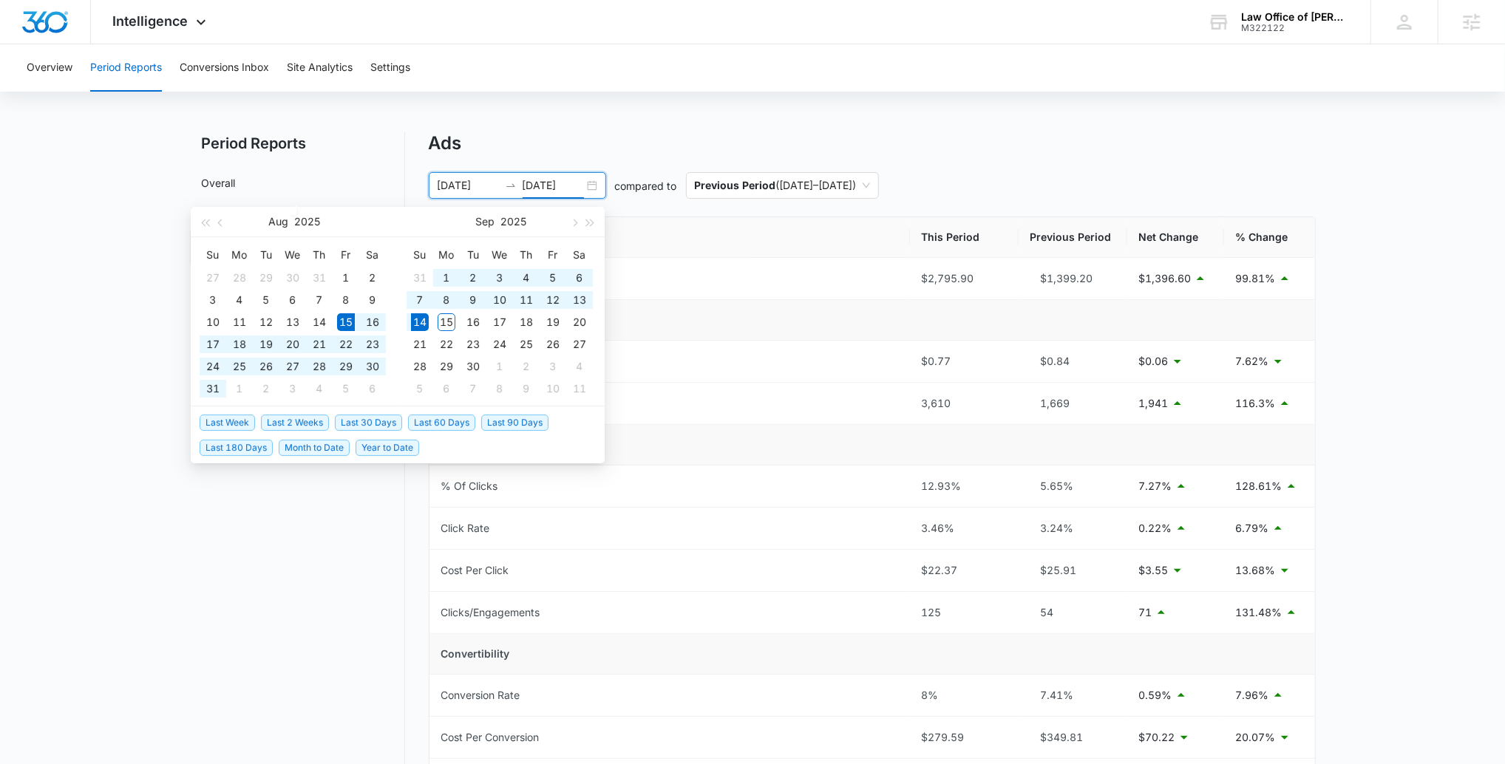
type input "09/14/2025"
drag, startPoint x: 378, startPoint y: 420, endPoint x: 419, endPoint y: 410, distance: 42.5
click at [378, 419] on span "Last 30 Days" at bounding box center [368, 422] width 67 height 16
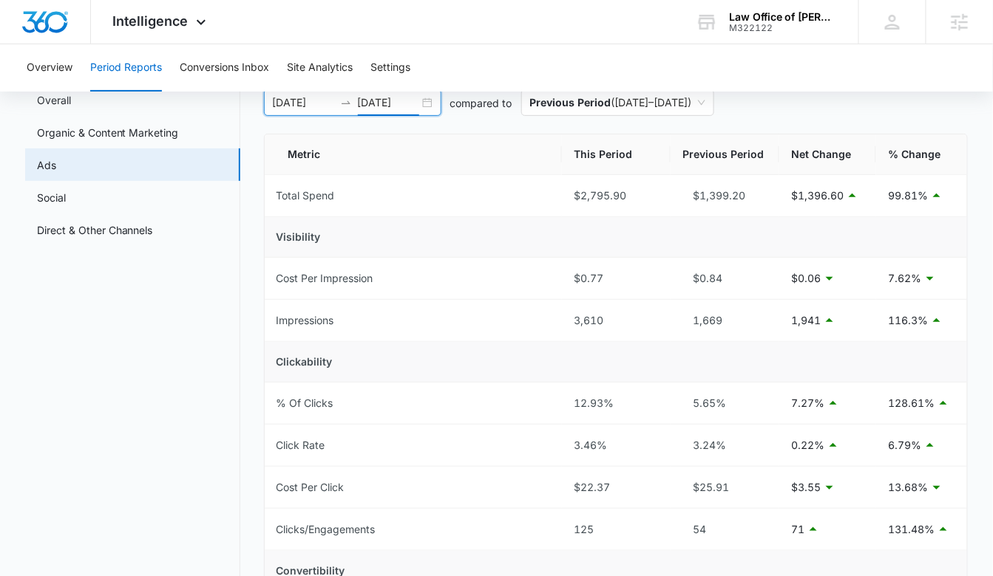
scroll to position [109, 0]
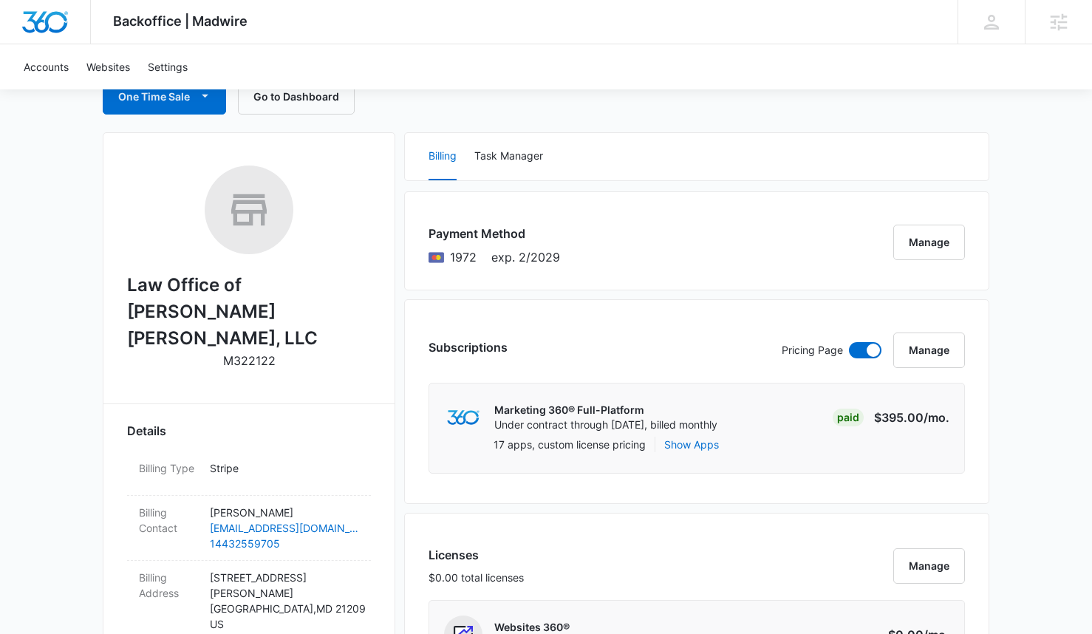
scroll to position [146, 0]
